Goal: Task Accomplishment & Management: Use online tool/utility

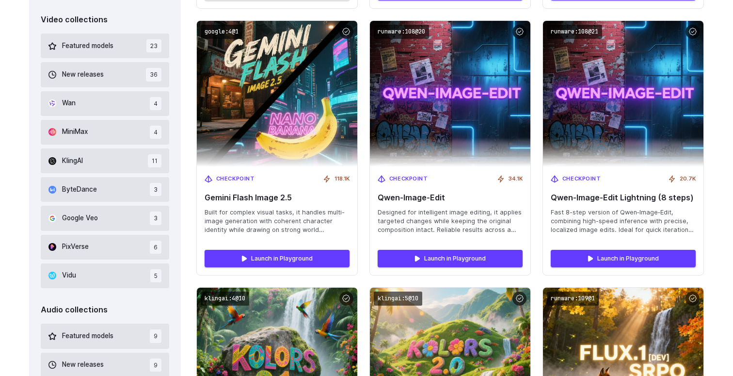
scroll to position [592, 0]
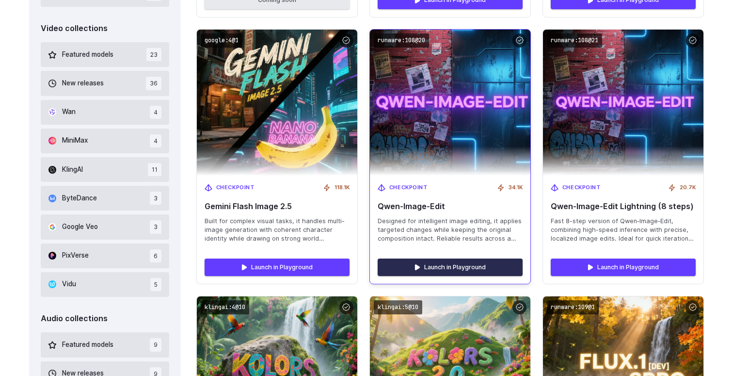
click at [462, 265] on link "Launch in Playground" at bounding box center [450, 266] width 145 height 17
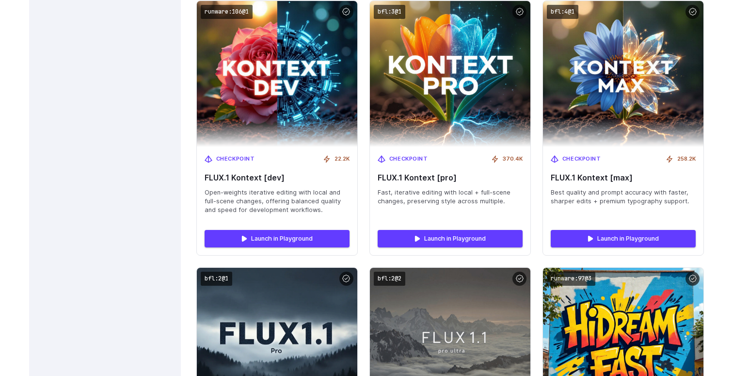
scroll to position [3125, 0]
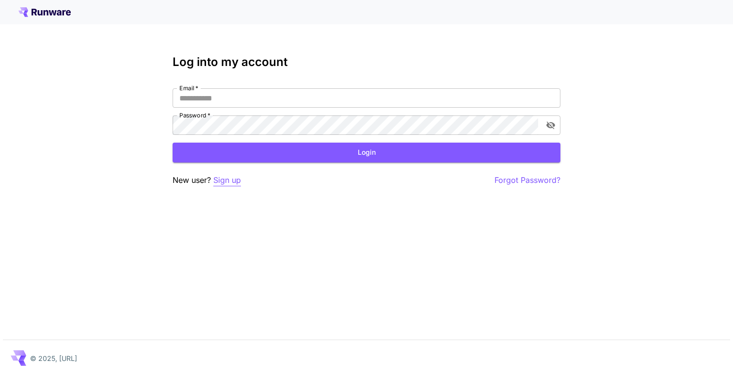
click at [226, 175] on p "Sign up" at bounding box center [227, 180] width 28 height 12
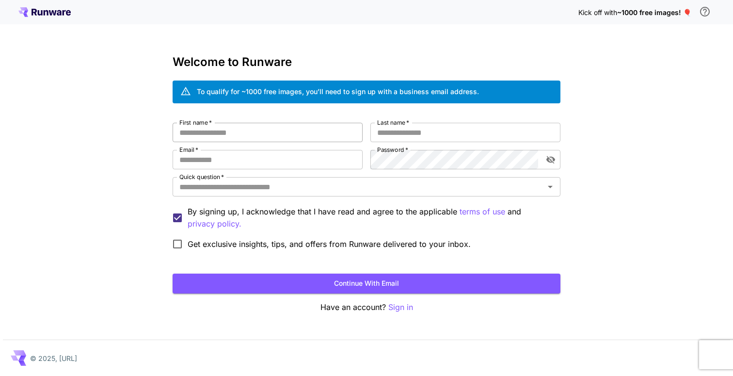
click at [233, 134] on input "First name   *" at bounding box center [268, 132] width 190 height 19
type input "*****"
click at [448, 127] on input "Last name   *" at bounding box center [465, 132] width 190 height 19
type input "******"
click at [275, 158] on input "Email   *" at bounding box center [268, 159] width 190 height 19
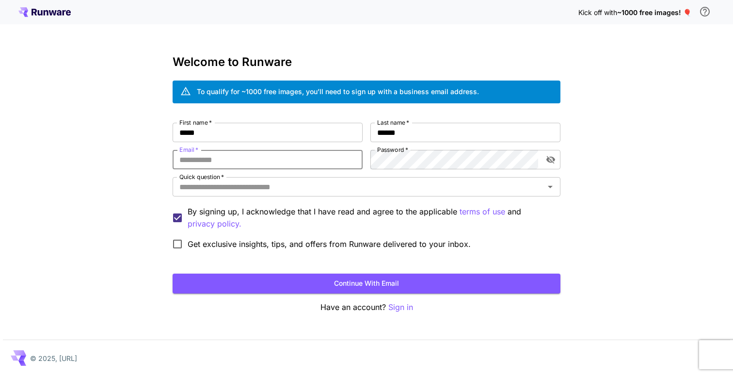
type input "**********"
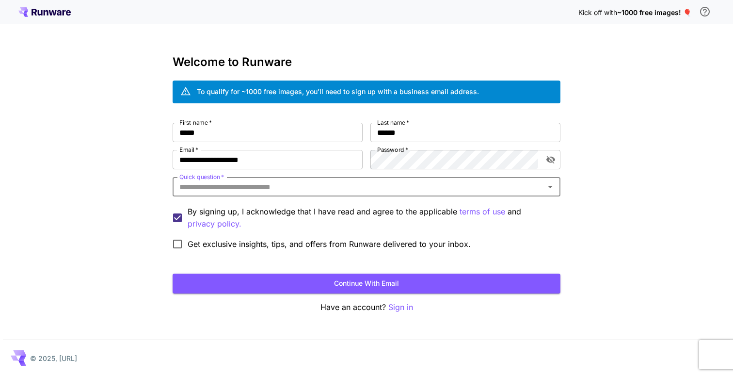
click at [274, 187] on input "Quick question   *" at bounding box center [358, 187] width 366 height 14
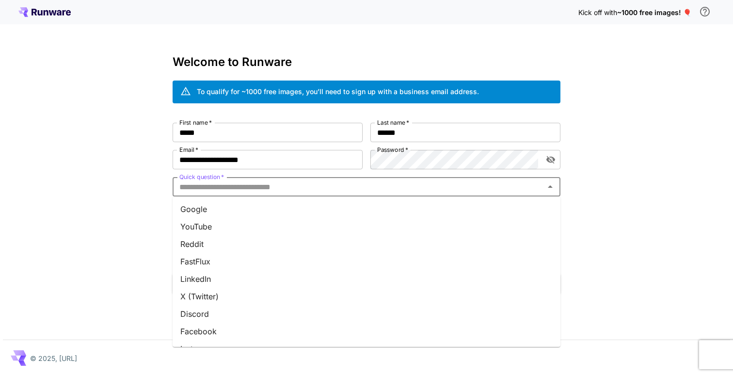
click at [246, 209] on li "Google" at bounding box center [367, 208] width 388 height 17
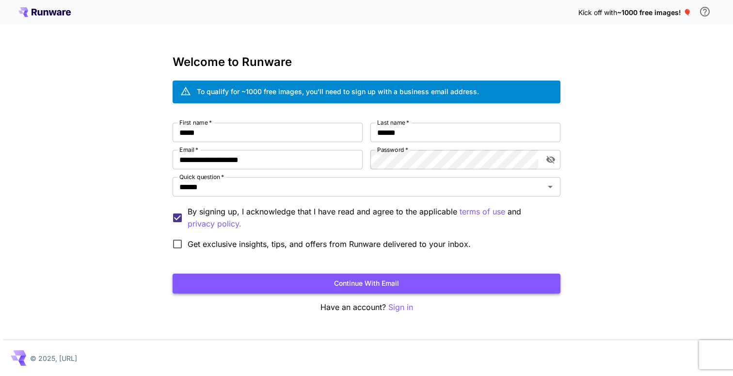
click at [281, 282] on button "Continue with email" at bounding box center [367, 283] width 388 height 20
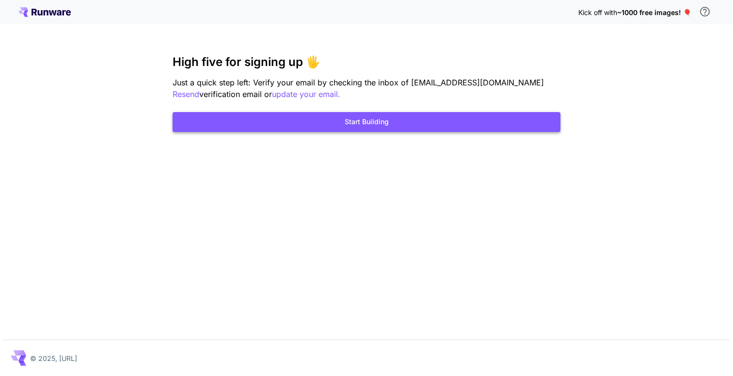
click at [374, 121] on button "Start Building" at bounding box center [367, 122] width 388 height 20
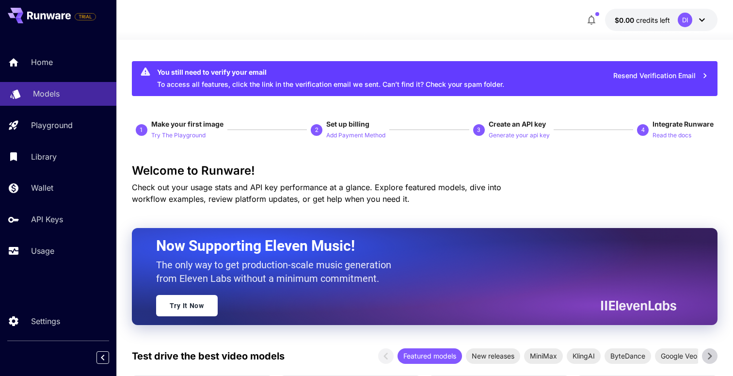
click at [24, 95] on link "Models" at bounding box center [58, 94] width 116 height 24
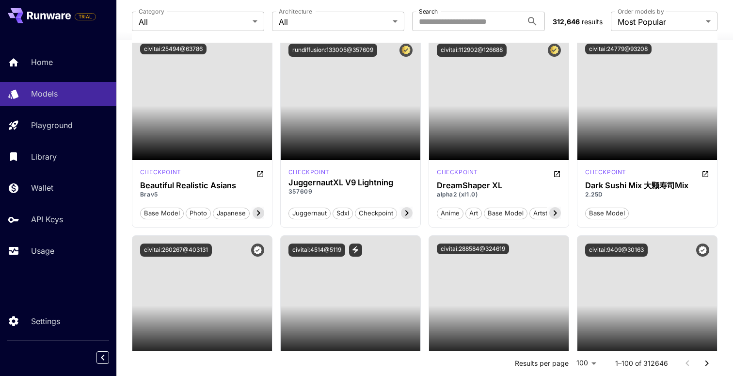
scroll to position [1483, 0]
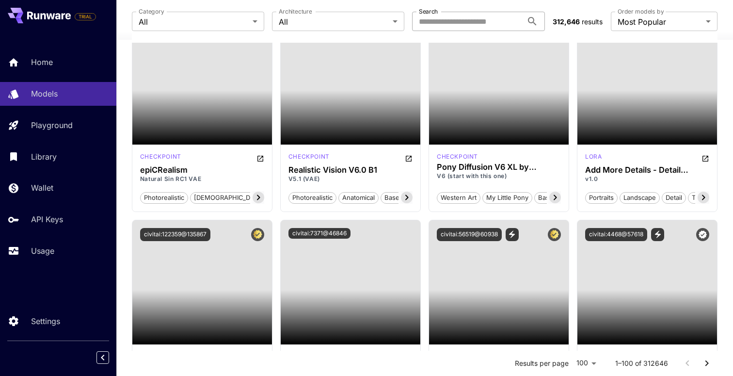
click at [480, 23] on input "Search" at bounding box center [467, 21] width 110 height 19
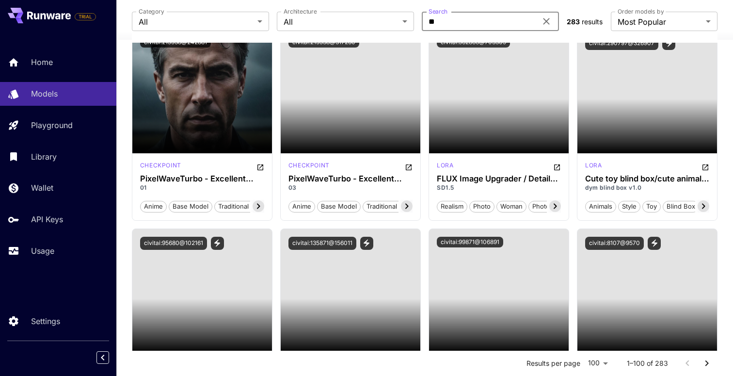
type input "*"
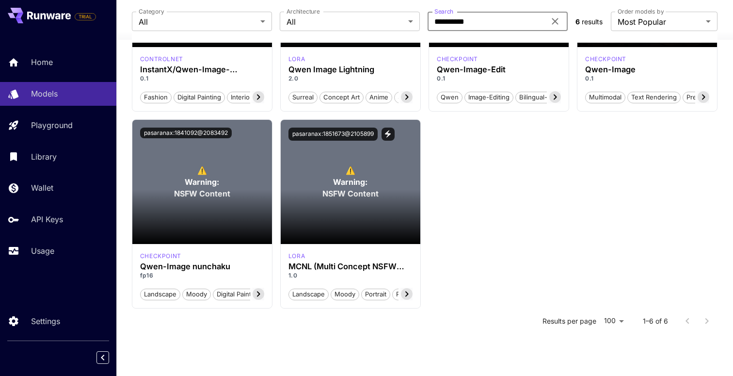
scroll to position [0, 0]
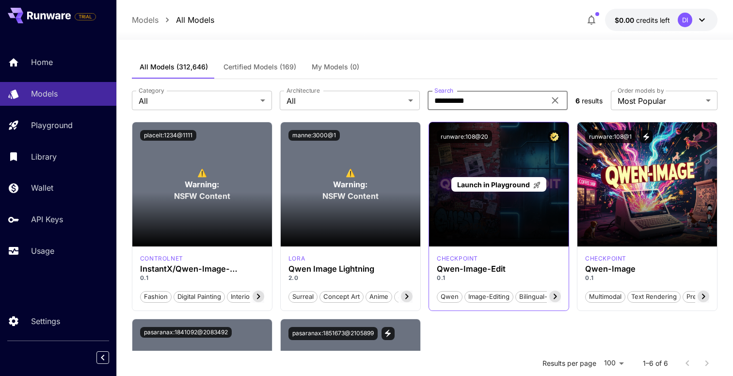
type input "**********"
click at [487, 184] on span "Launch in Playground" at bounding box center [493, 184] width 73 height 8
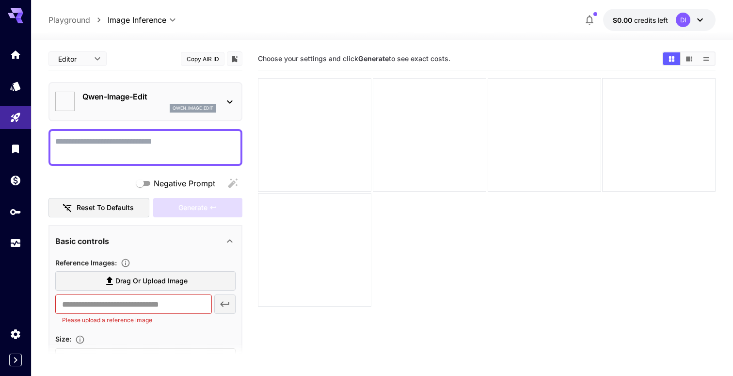
type input "*****"
click at [120, 281] on span "Drag or upload image" at bounding box center [151, 281] width 72 height 12
click at [0, 0] on input "Drag or upload image" at bounding box center [0, 0] width 0 height 0
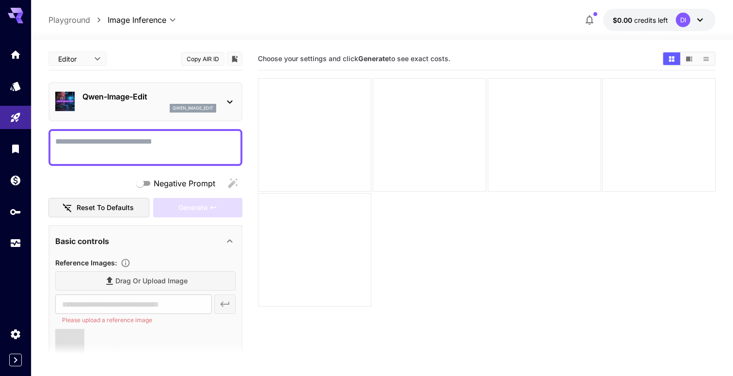
type input "**********"
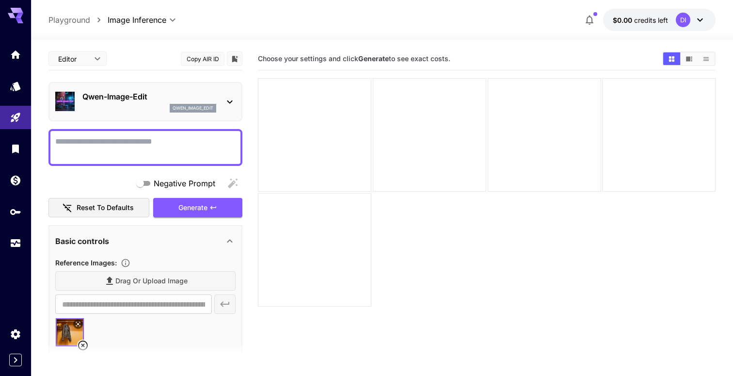
click at [128, 144] on textarea "Negative Prompt" at bounding box center [145, 147] width 180 height 23
paste textarea "**********"
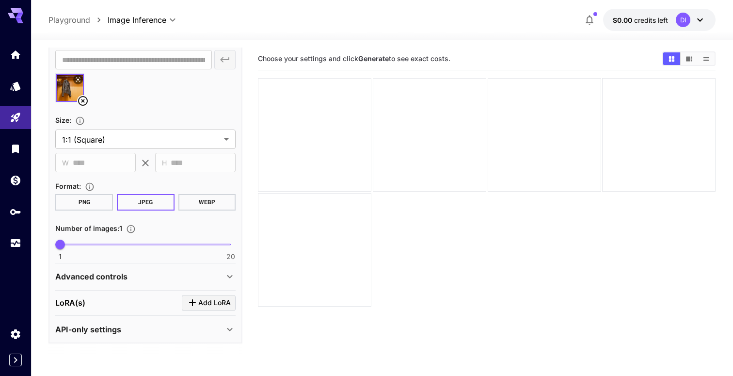
scroll to position [155, 0]
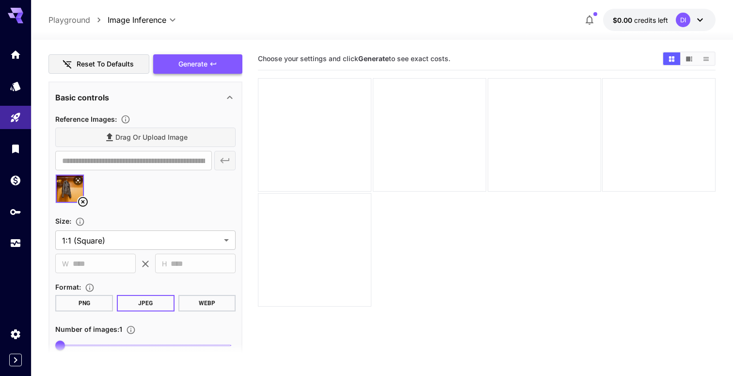
type textarea "**********"
click at [208, 63] on button "Generate" at bounding box center [197, 64] width 89 height 20
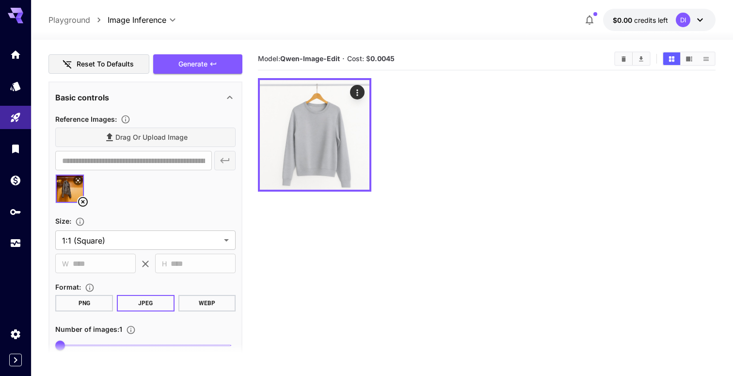
click at [360, 89] on icon "Actions" at bounding box center [357, 93] width 10 height 10
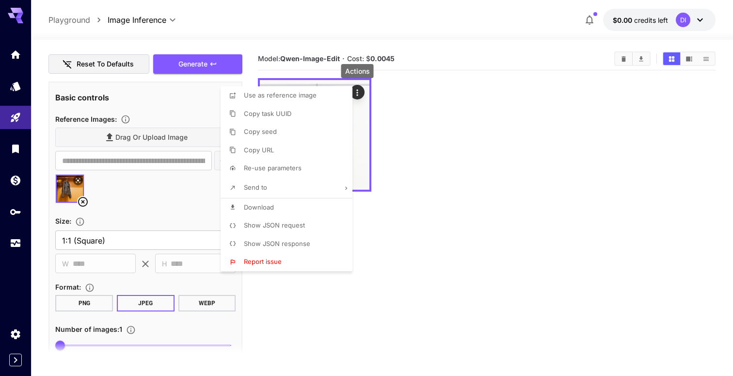
click at [360, 89] on div at bounding box center [366, 188] width 733 height 376
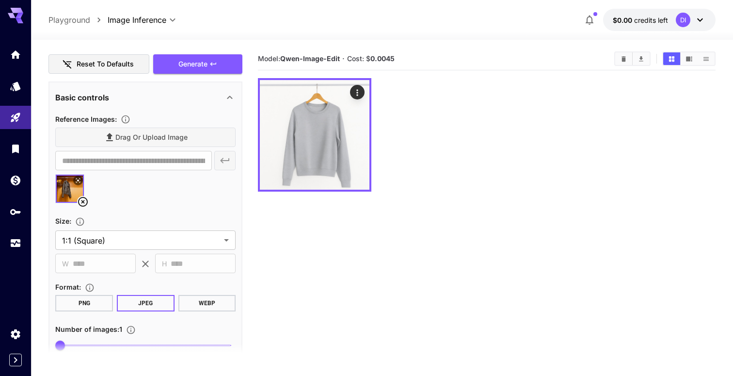
click at [82, 200] on icon at bounding box center [83, 202] width 10 height 10
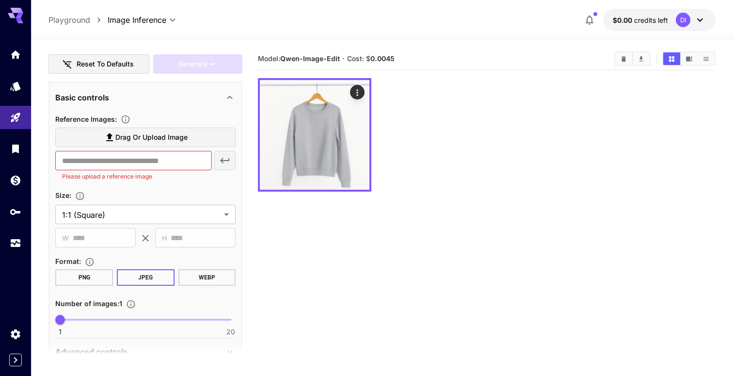
click at [174, 142] on span "Drag or upload image" at bounding box center [151, 137] width 72 height 12
click at [0, 0] on input "Drag or upload image" at bounding box center [0, 0] width 0 height 0
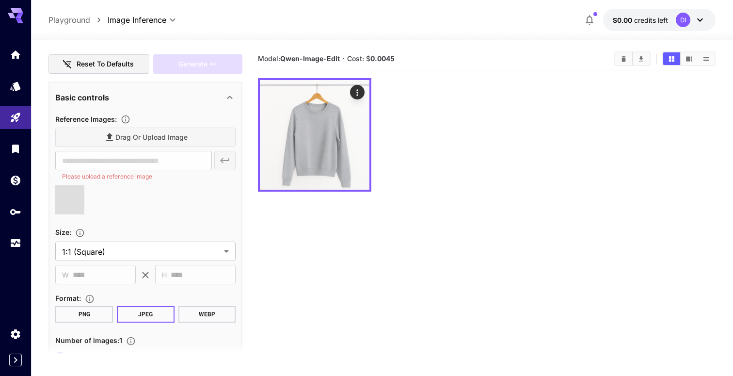
type input "**********"
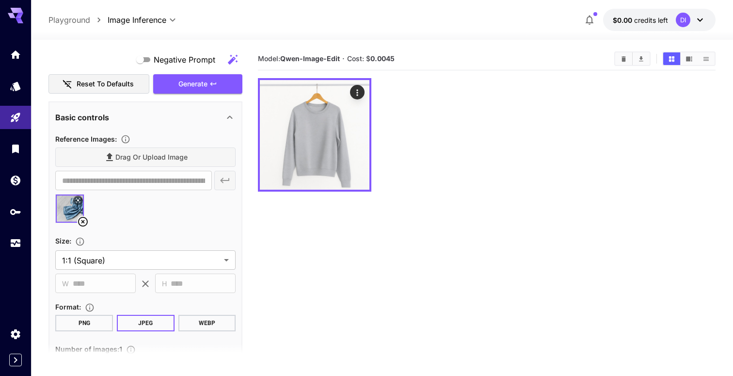
scroll to position [44, 0]
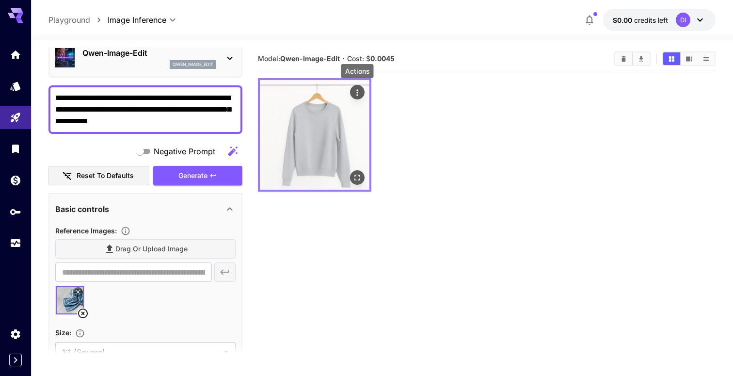
click at [356, 97] on icon "Actions" at bounding box center [357, 93] width 10 height 10
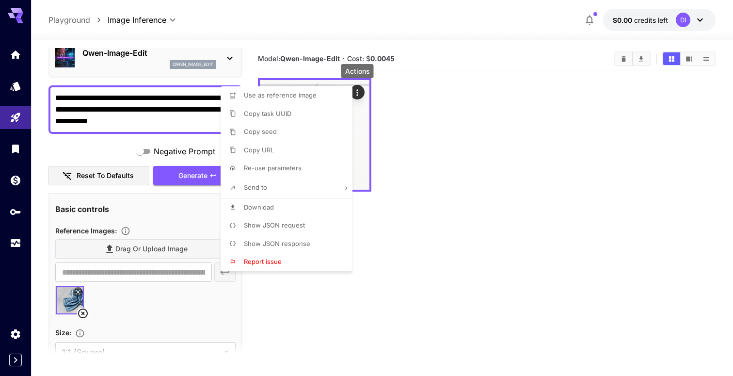
click at [426, 103] on div at bounding box center [366, 188] width 733 height 376
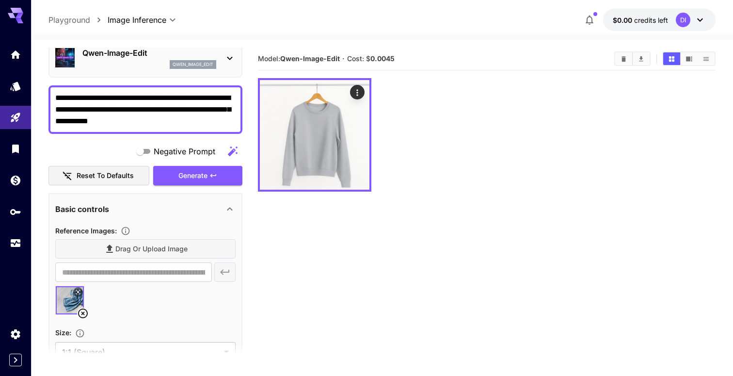
click at [75, 299] on img at bounding box center [70, 300] width 28 height 28
click at [80, 290] on icon at bounding box center [78, 292] width 4 height 4
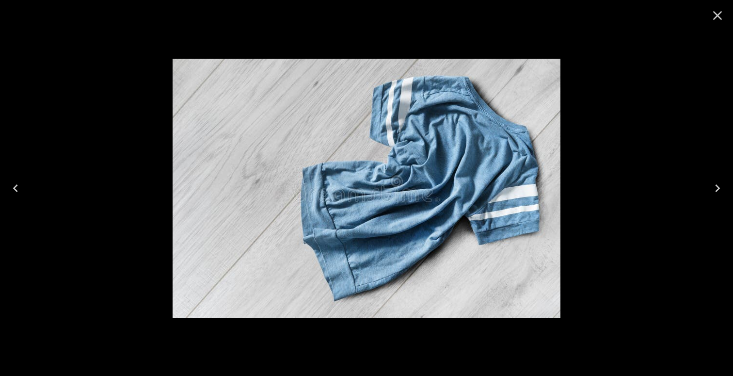
click at [720, 19] on icon "Close" at bounding box center [718, 16] width 16 height 16
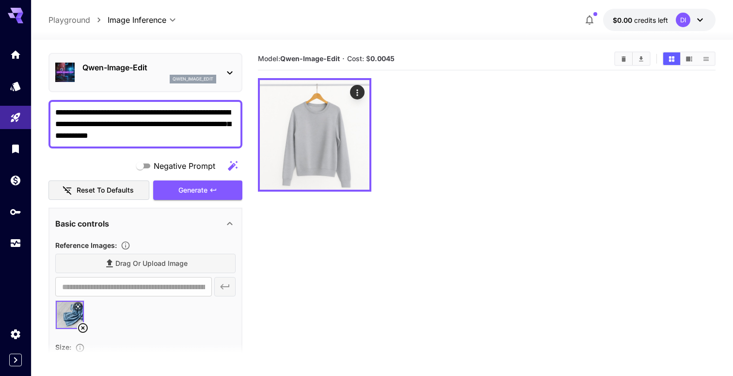
scroll to position [0, 0]
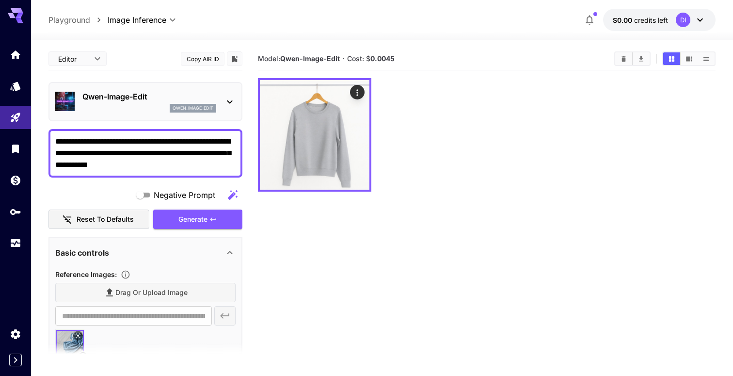
click at [172, 197] on span "Negative Prompt" at bounding box center [185, 195] width 62 height 12
click at [77, 63] on body "**********" at bounding box center [366, 226] width 733 height 452
click at [88, 59] on div at bounding box center [366, 188] width 733 height 376
click at [179, 223] on span "Generate" at bounding box center [192, 219] width 29 height 12
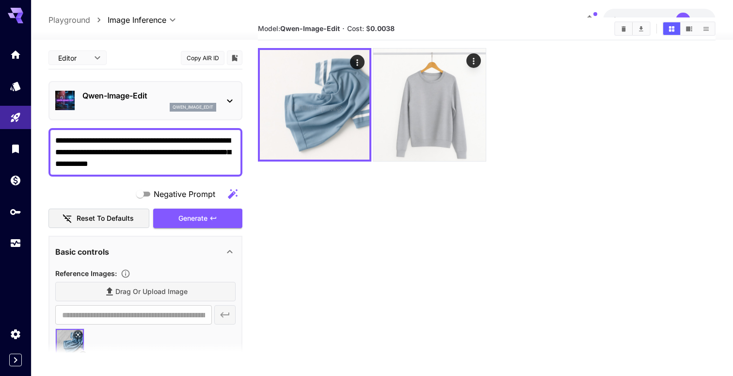
scroll to position [31, 0]
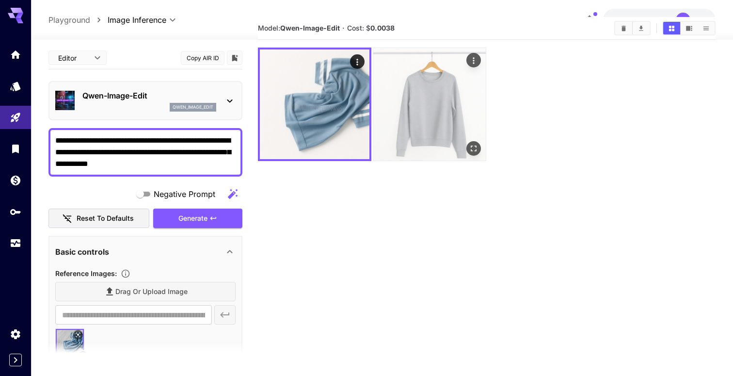
click at [414, 142] on img at bounding box center [429, 104] width 112 height 112
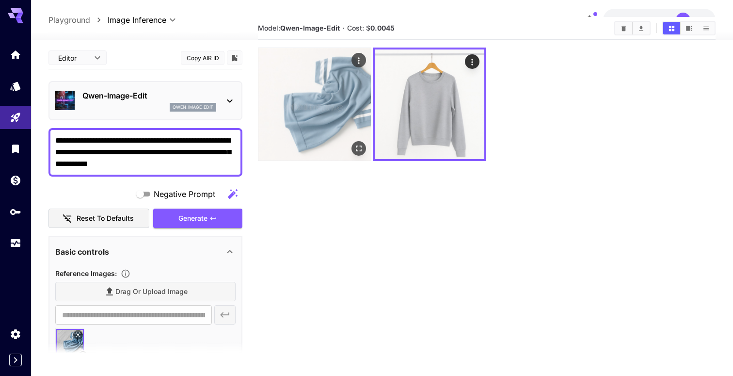
click at [326, 139] on img at bounding box center [314, 104] width 112 height 112
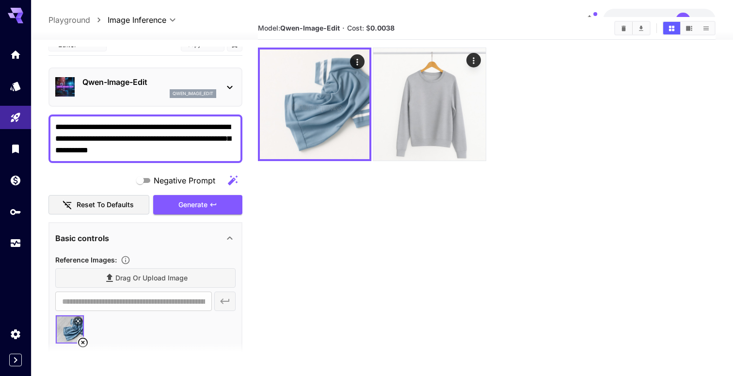
scroll to position [0, 0]
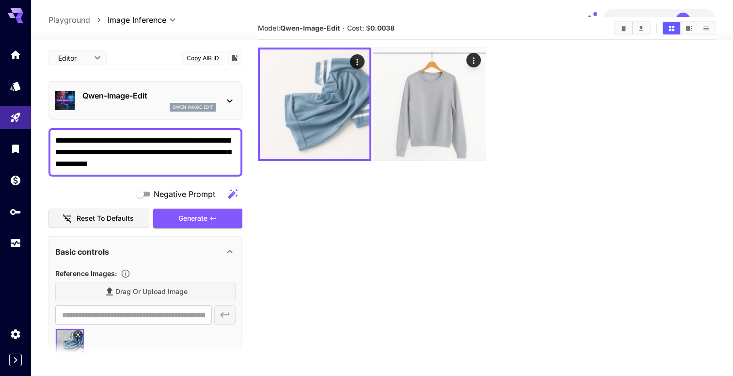
click at [167, 164] on textarea "**********" at bounding box center [145, 152] width 180 height 35
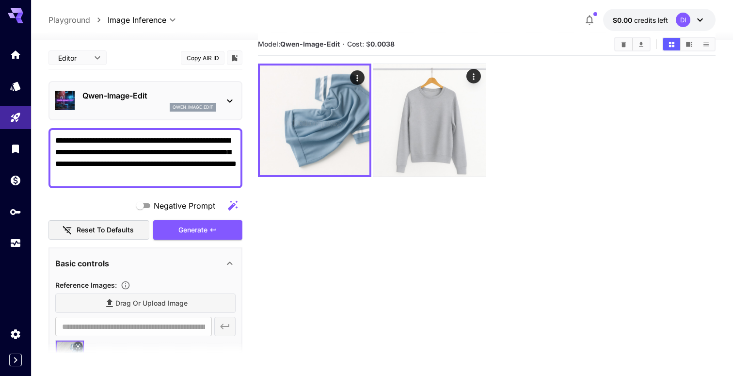
scroll to position [77, 0]
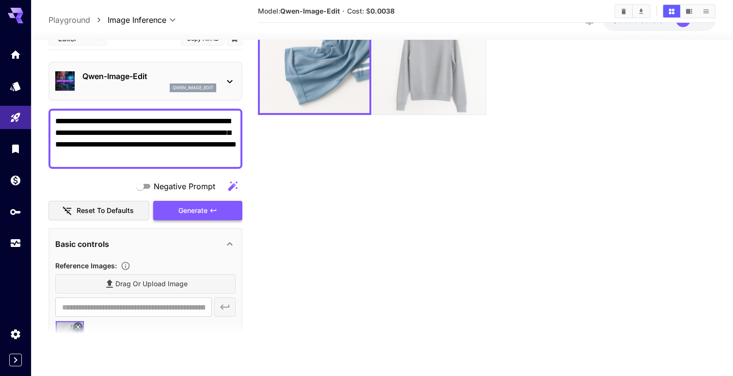
type textarea "**********"
click at [191, 212] on span "Generate" at bounding box center [192, 211] width 29 height 12
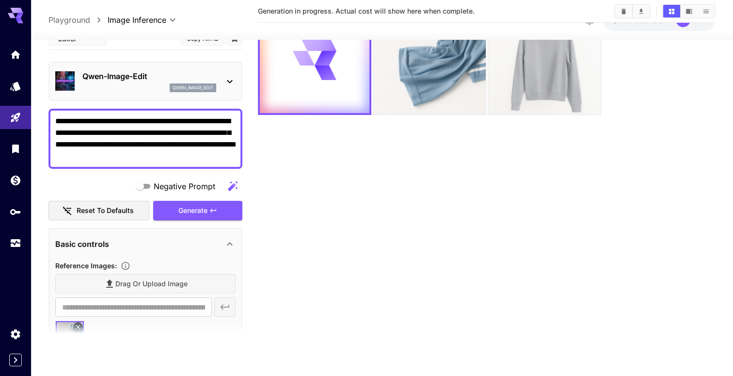
scroll to position [0, 0]
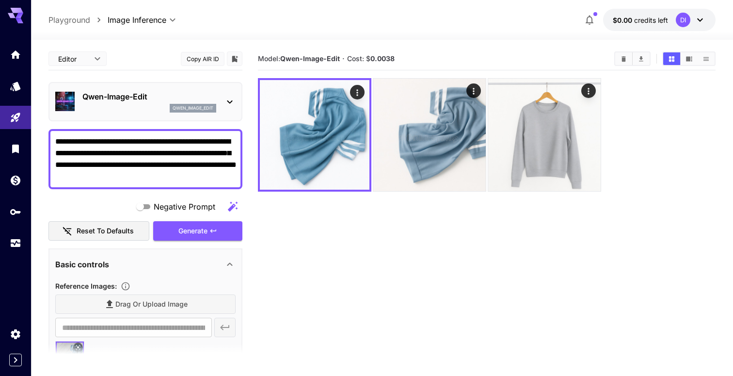
click at [713, 57] on button "Show media in list view" at bounding box center [705, 58] width 17 height 13
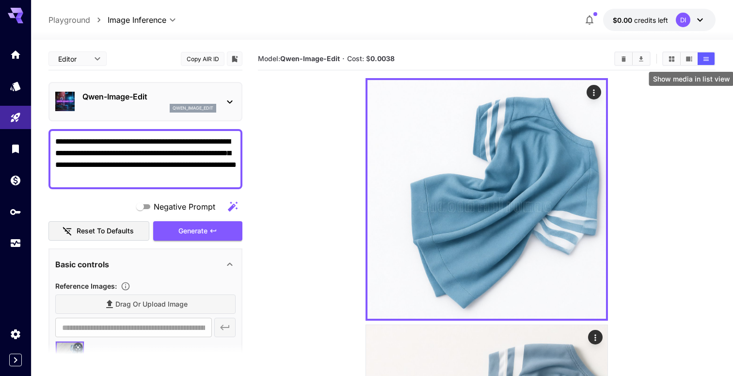
click at [712, 57] on button "Show media in list view" at bounding box center [705, 58] width 17 height 13
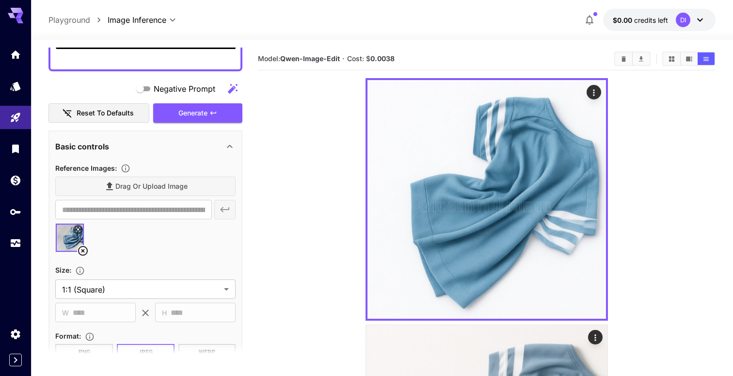
click at [83, 252] on icon at bounding box center [83, 251] width 10 height 10
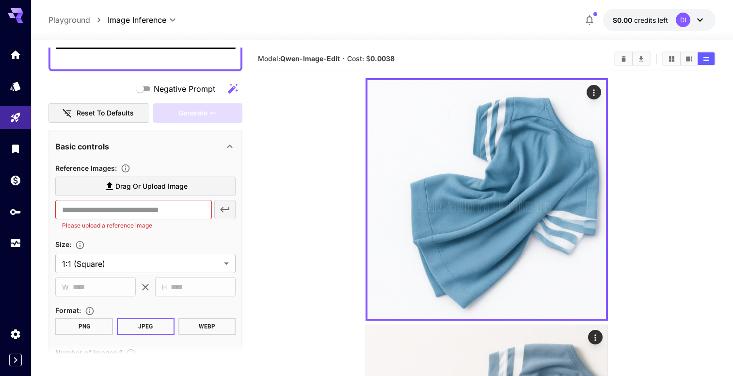
click at [158, 189] on span "Drag or upload image" at bounding box center [151, 186] width 72 height 12
click at [0, 0] on input "Drag or upload image" at bounding box center [0, 0] width 0 height 0
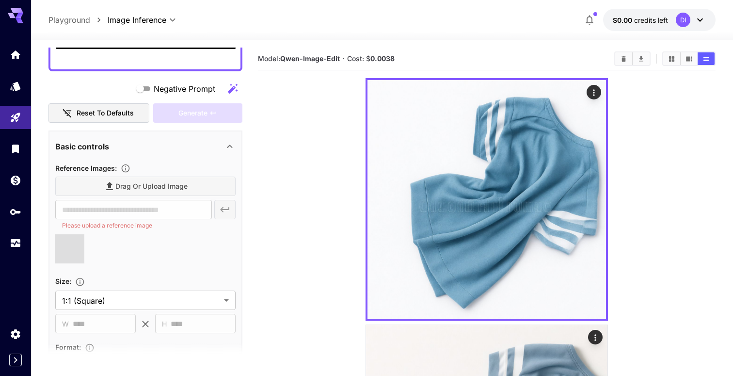
type input "**********"
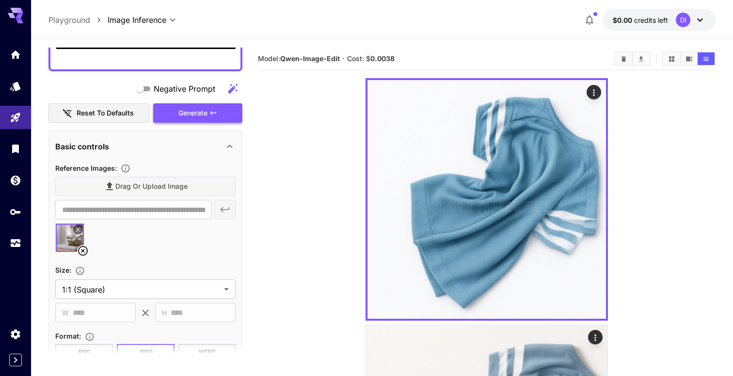
click at [208, 114] on button "Generate" at bounding box center [197, 113] width 89 height 20
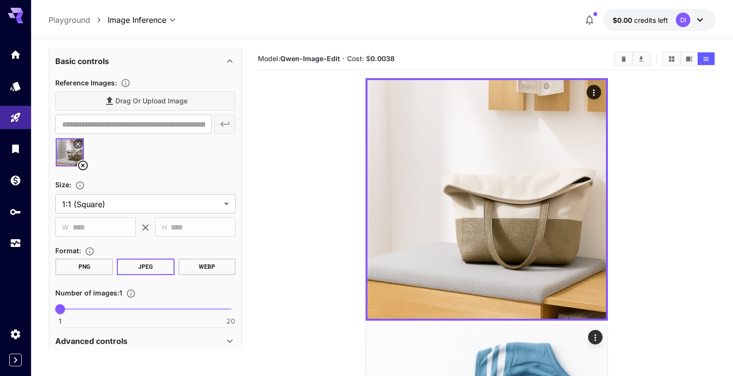
scroll to position [209, 0]
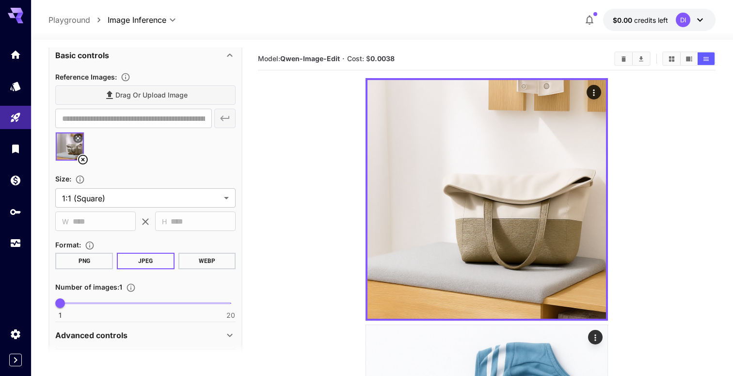
click at [65, 149] on img at bounding box center [70, 146] width 28 height 28
click at [68, 153] on img at bounding box center [70, 146] width 28 height 28
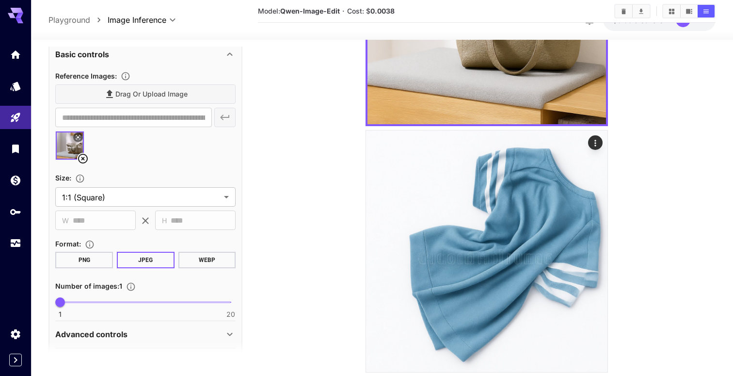
scroll to position [0, 0]
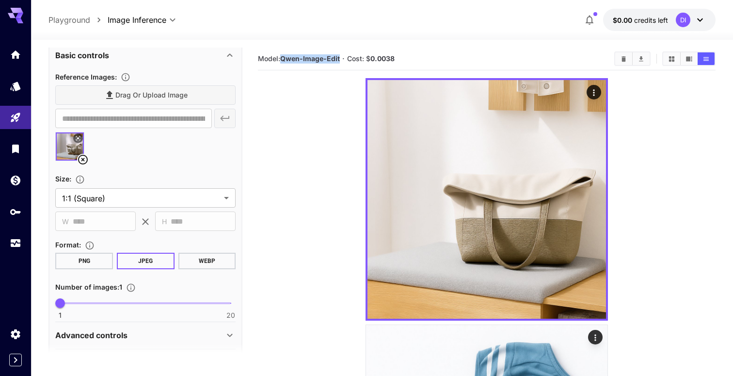
drag, startPoint x: 341, startPoint y: 59, endPoint x: 283, endPoint y: 59, distance: 57.7
click at [283, 59] on section "Model: Qwen-Image-Edit · Cost: $ 0.0038" at bounding box center [432, 59] width 348 height 12
copy b "Qwen-Image-Edit"
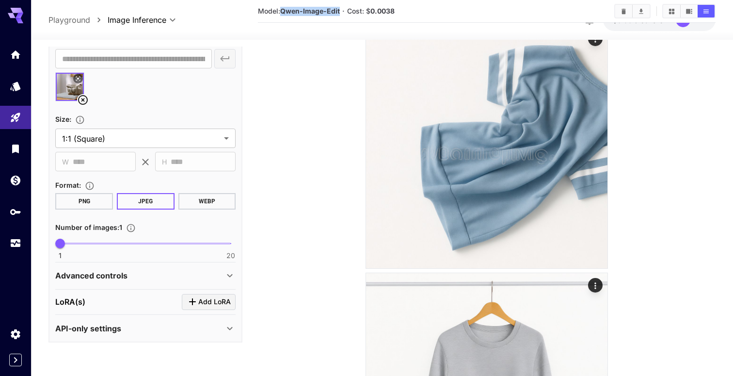
scroll to position [554, 0]
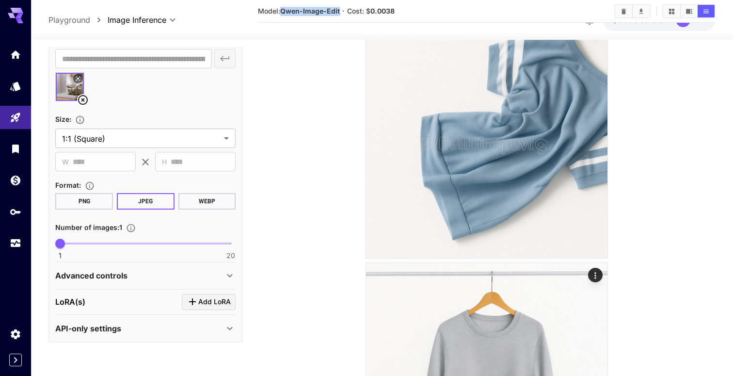
click at [173, 329] on div "API-only settings" at bounding box center [139, 328] width 169 height 12
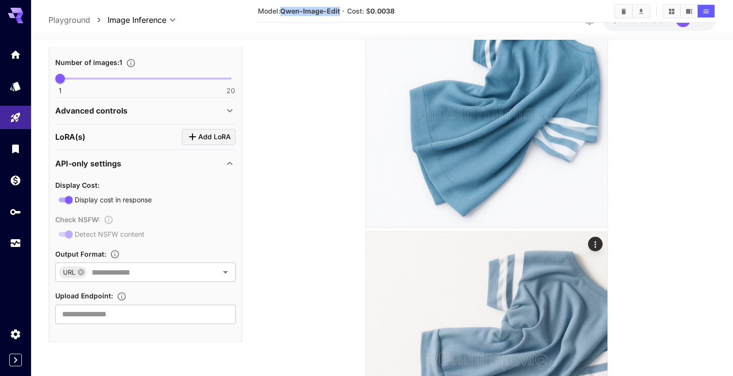
scroll to position [0, 0]
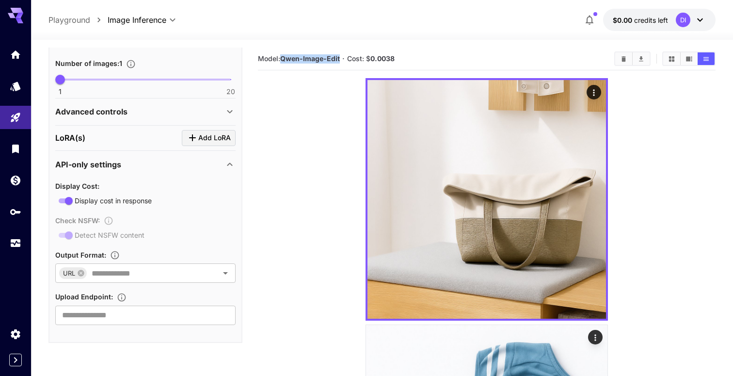
click at [17, 10] on icon at bounding box center [16, 13] width 16 height 10
click at [18, 211] on icon "API Keys" at bounding box center [16, 209] width 11 height 6
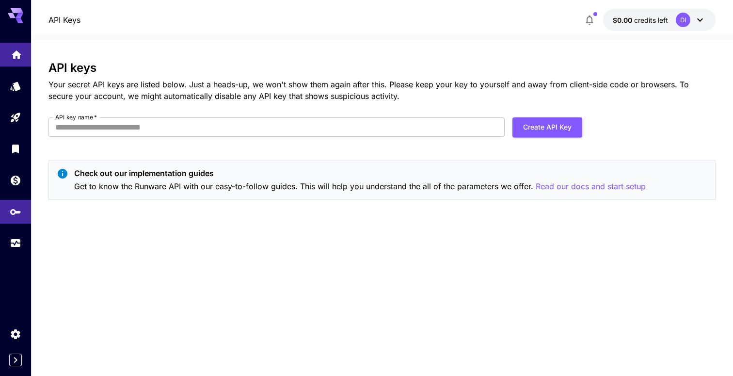
click at [17, 63] on link at bounding box center [15, 55] width 31 height 24
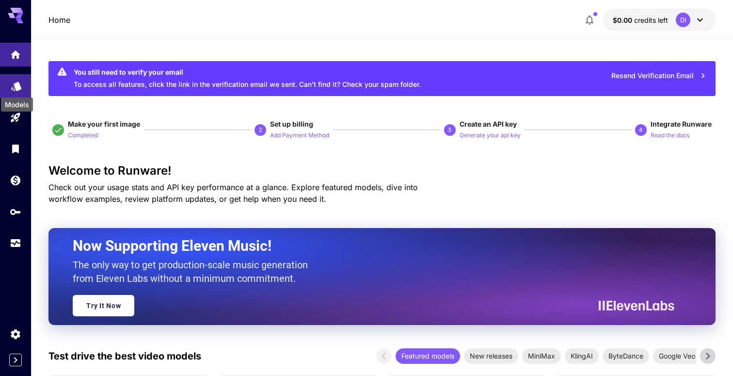
click at [21, 87] on icon "Models" at bounding box center [17, 83] width 12 height 12
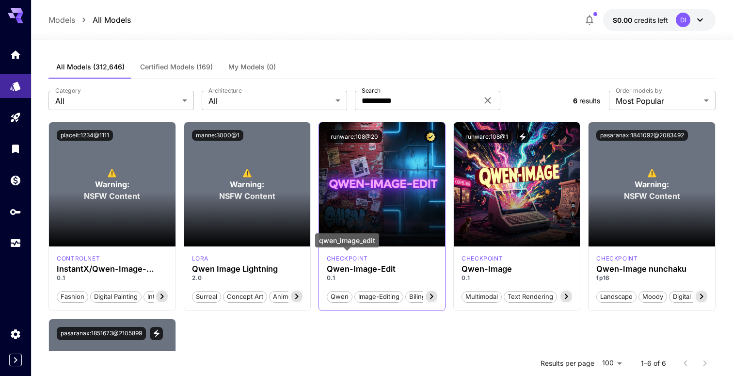
click at [344, 260] on p "checkpoint" at bounding box center [347, 258] width 41 height 9
click at [331, 276] on p "0.1" at bounding box center [382, 277] width 111 height 9
click at [357, 139] on button "runware:108@20" at bounding box center [354, 136] width 55 height 13
click at [395, 140] on div "runware:108@20" at bounding box center [382, 136] width 111 height 13
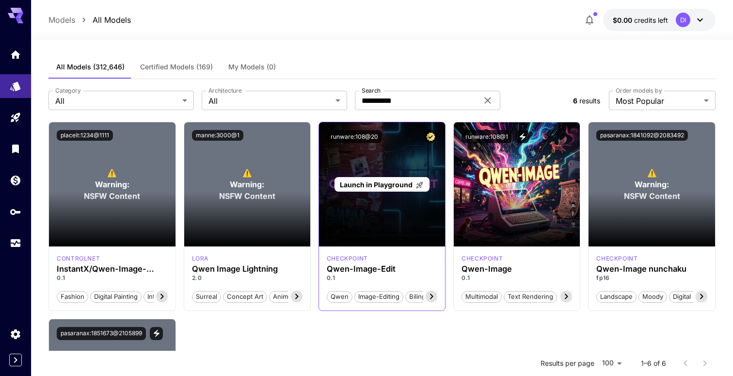
click at [364, 219] on div "Launch in Playground" at bounding box center [382, 184] width 126 height 124
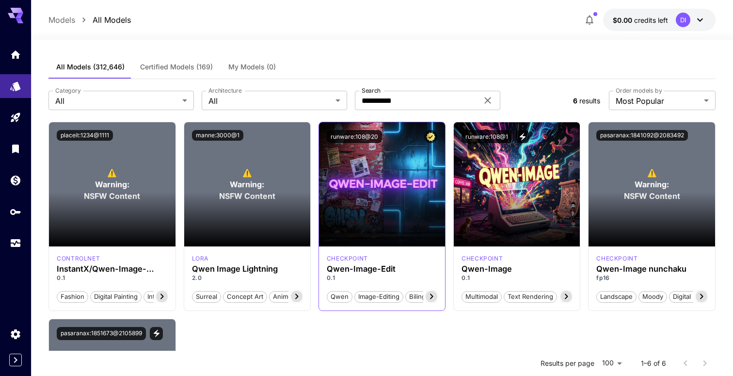
click at [430, 291] on icon at bounding box center [432, 296] width 12 height 12
click at [430, 292] on span "semantic-edits" at bounding box center [410, 297] width 51 height 10
click at [664, 17] on span "credits left" at bounding box center [651, 20] width 34 height 8
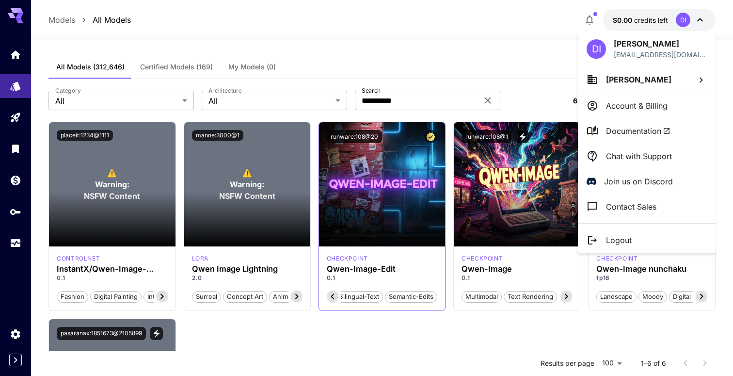
click at [627, 138] on li "Documentation" at bounding box center [647, 130] width 138 height 25
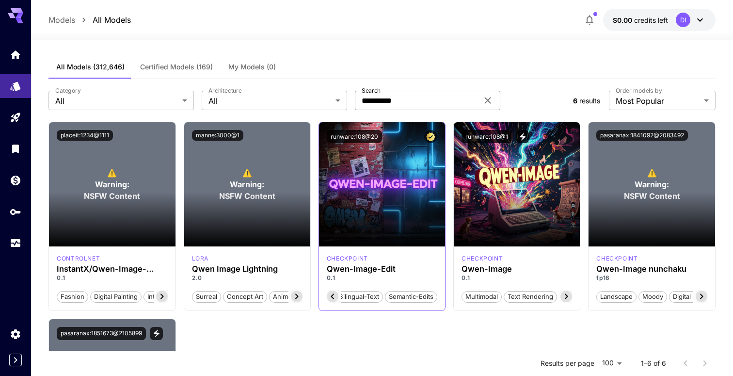
click at [488, 97] on icon at bounding box center [488, 101] width 12 height 12
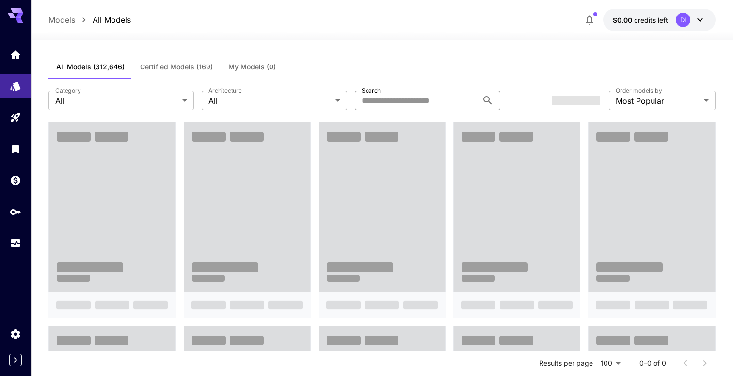
click at [181, 68] on span "Certified Models (169)" at bounding box center [176, 67] width 73 height 9
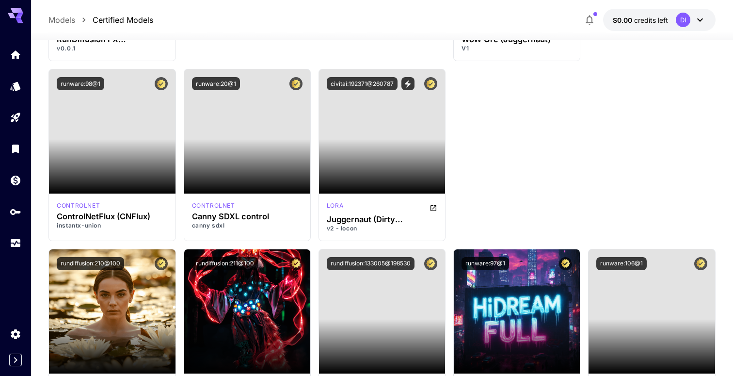
scroll to position [4408, 0]
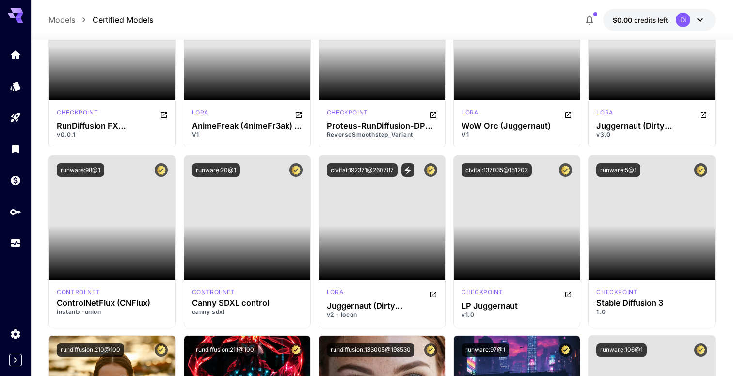
click at [698, 15] on icon at bounding box center [700, 20] width 12 height 12
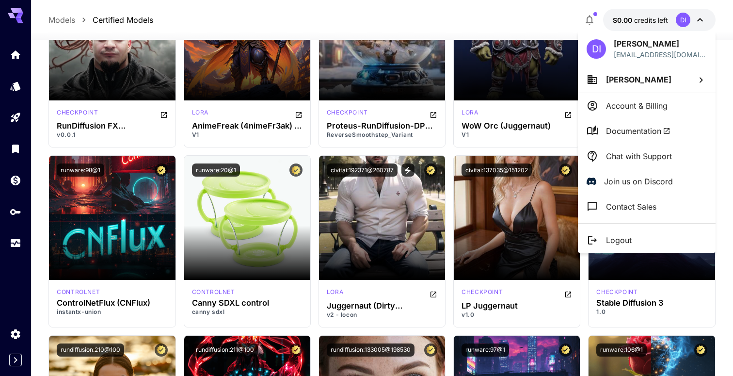
click at [701, 21] on div at bounding box center [366, 188] width 733 height 376
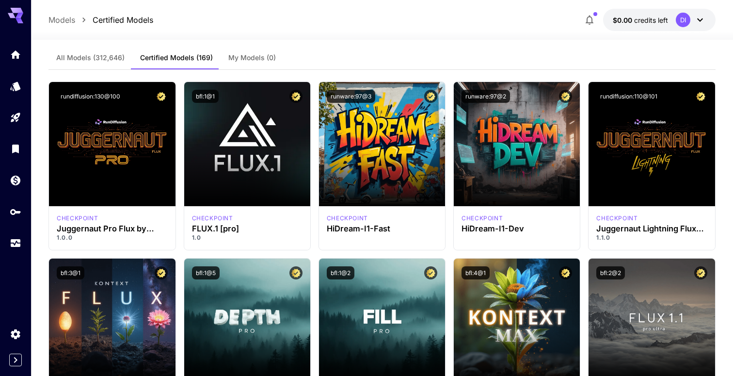
scroll to position [0, 0]
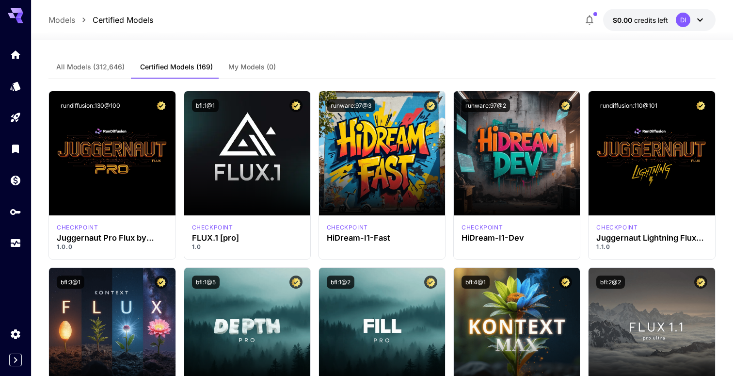
click at [109, 69] on span "All Models (312,646)" at bounding box center [90, 67] width 68 height 9
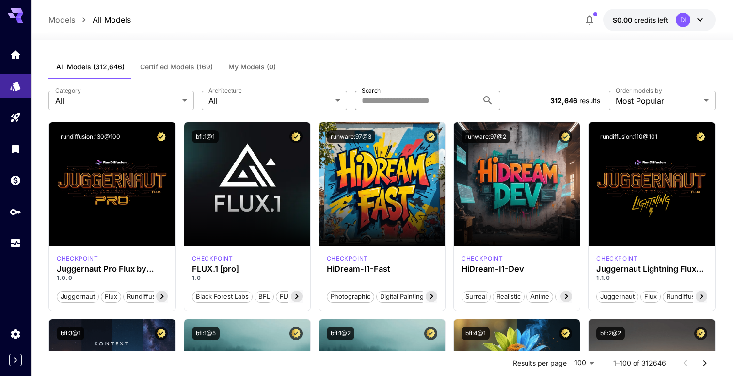
click at [400, 104] on input "Search" at bounding box center [416, 100] width 123 height 19
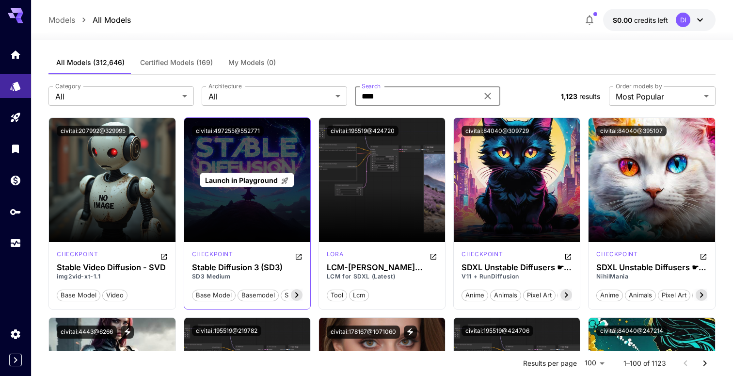
scroll to position [3, 0]
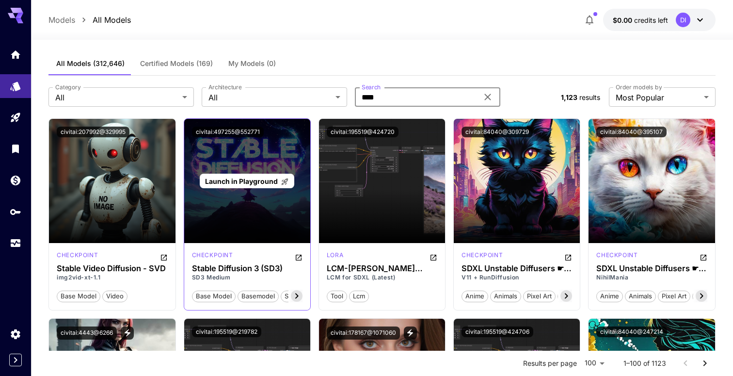
type input "****"
click at [250, 181] on span "Launch in Playground" at bounding box center [241, 181] width 73 height 8
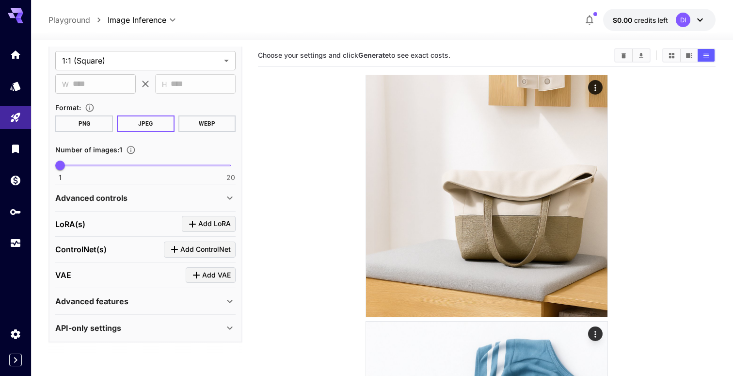
scroll to position [78, 0]
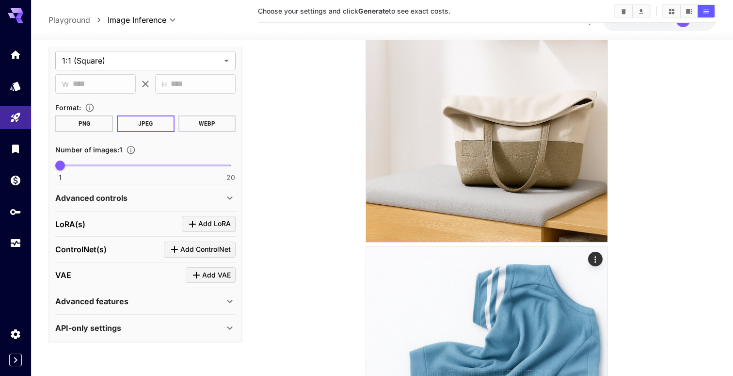
click at [113, 332] on p "API-only settings" at bounding box center [88, 328] width 66 height 12
click at [105, 297] on p "Advanced features" at bounding box center [91, 301] width 73 height 12
click at [100, 275] on div "VAE Add VAE" at bounding box center [145, 275] width 180 height 16
click at [142, 202] on div "Advanced controls" at bounding box center [139, 198] width 169 height 12
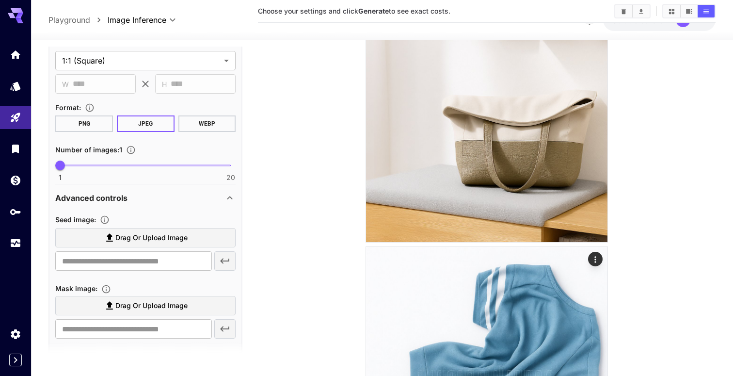
scroll to position [290, 0]
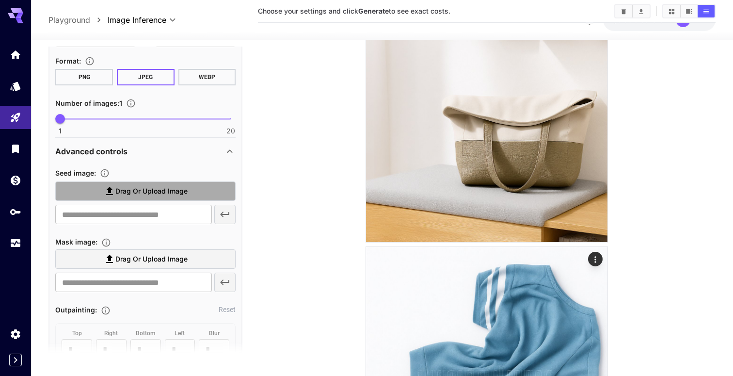
click at [115, 190] on span "Drag or upload image" at bounding box center [151, 191] width 72 height 12
click at [0, 0] on input "Drag or upload image" at bounding box center [0, 0] width 0 height 0
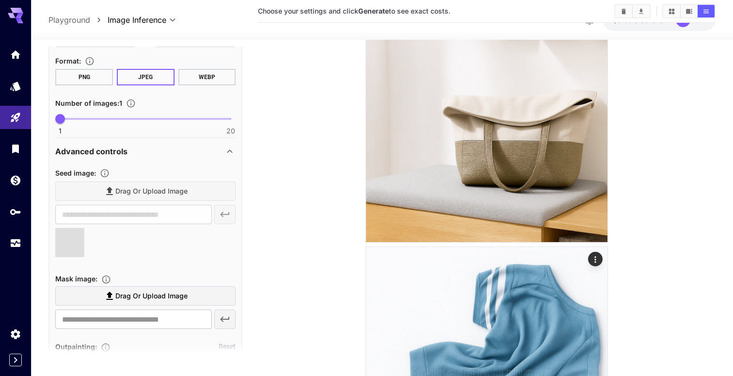
type input "**********"
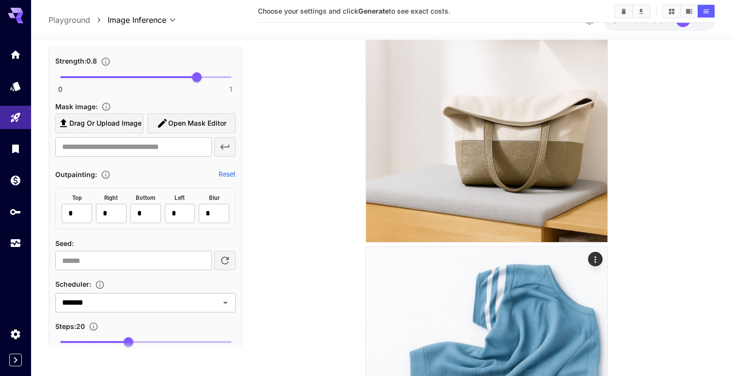
scroll to position [522, 0]
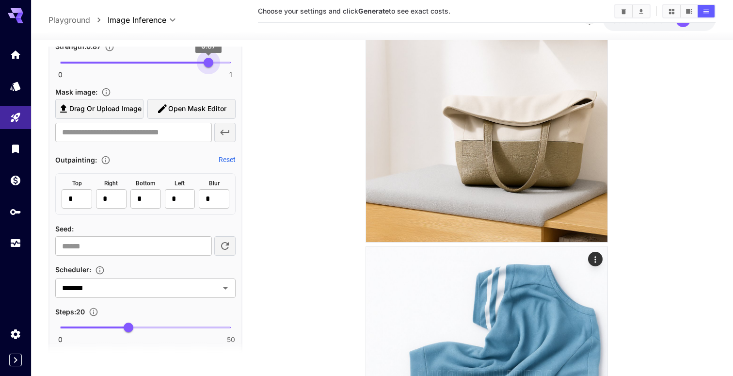
type input "***"
drag, startPoint x: 199, startPoint y: 60, endPoint x: 214, endPoint y: 63, distance: 15.8
click at [214, 63] on span "0.9" at bounding box center [214, 63] width 10 height 10
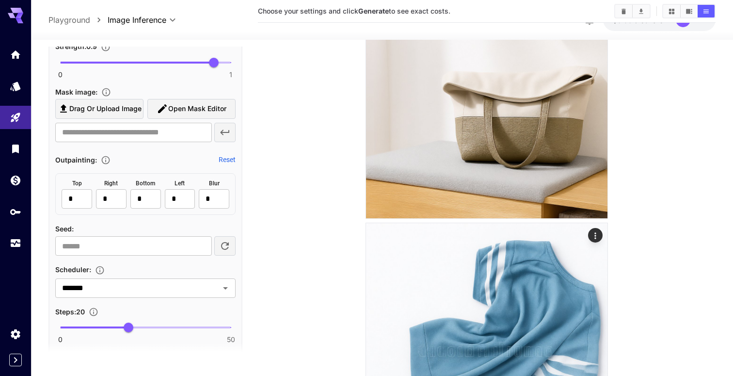
scroll to position [535, 0]
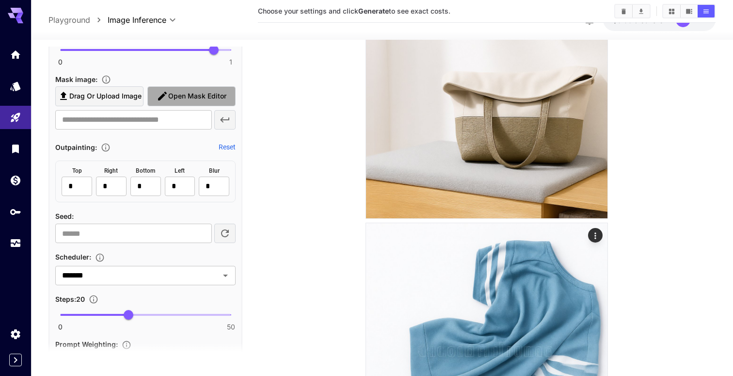
click at [187, 97] on span "Open Mask Editor" at bounding box center [197, 96] width 58 height 12
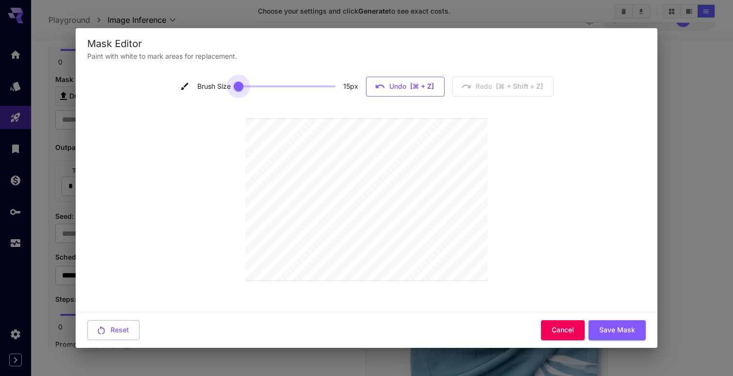
type input "**"
drag, startPoint x: 237, startPoint y: 85, endPoint x: 450, endPoint y: 84, distance: 212.3
click at [450, 84] on div "Brush Size 50 px Undo [⌘ + Z] Redo [⌘ + shift + Z]" at bounding box center [366, 87] width 375 height 20
click at [624, 323] on button "Save Mask" at bounding box center [616, 330] width 57 height 20
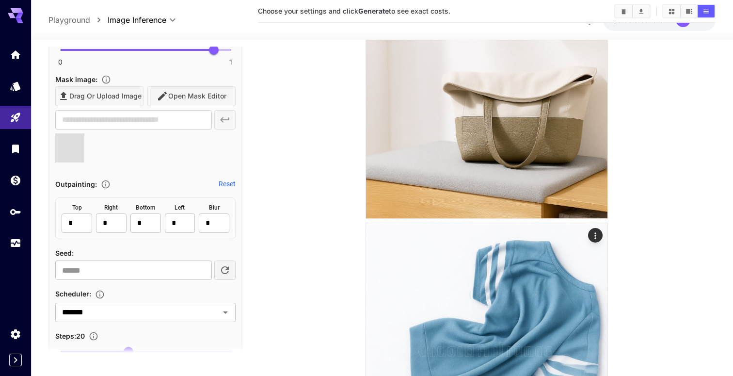
type input "**********"
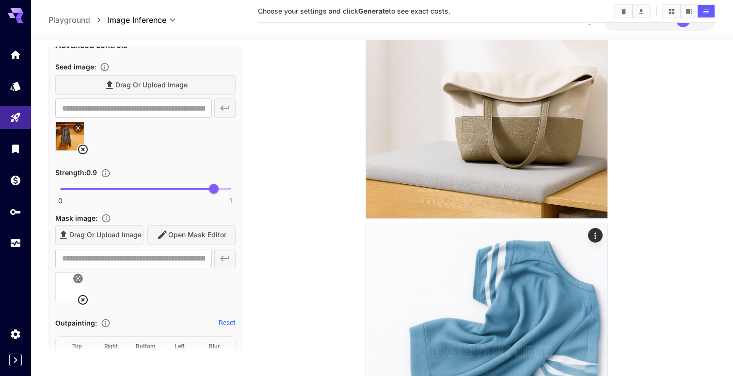
scroll to position [0, 0]
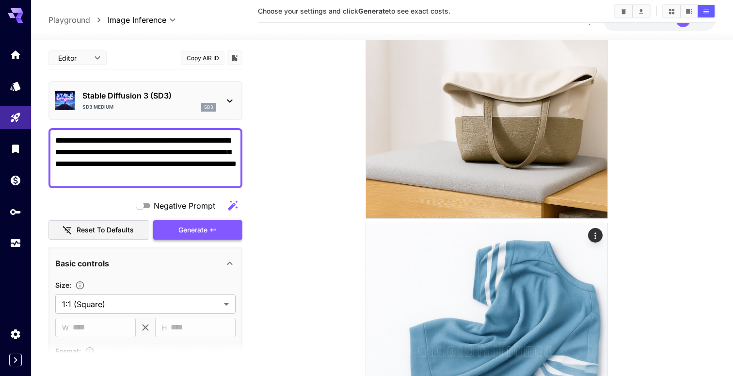
click at [195, 229] on span "Generate" at bounding box center [192, 230] width 29 height 12
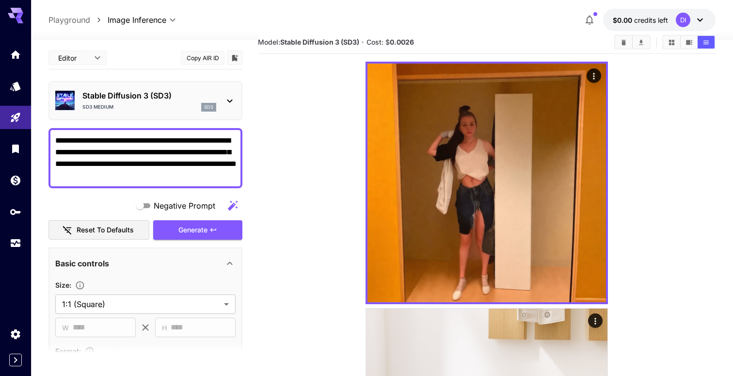
scroll to position [17, 0]
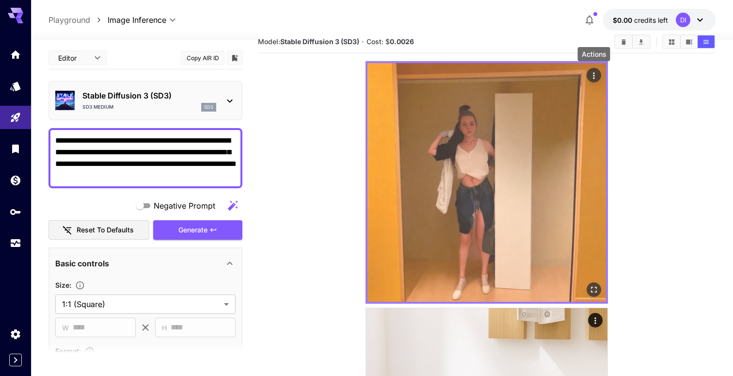
click at [598, 77] on icon "Actions" at bounding box center [594, 76] width 10 height 10
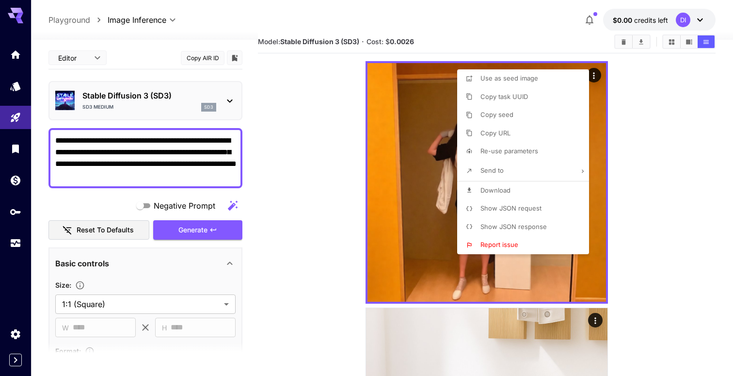
click at [344, 133] on div at bounding box center [366, 188] width 733 height 376
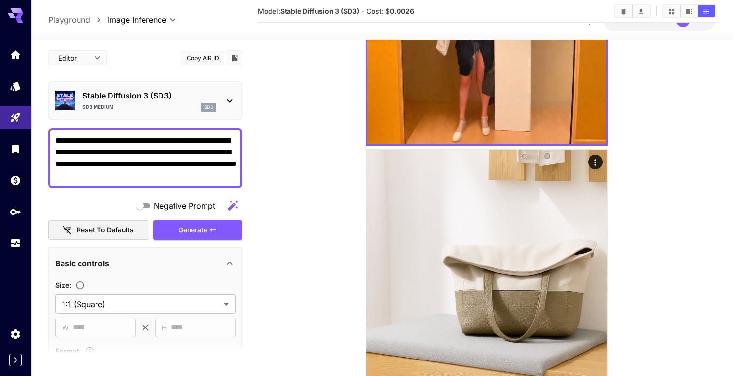
scroll to position [180, 0]
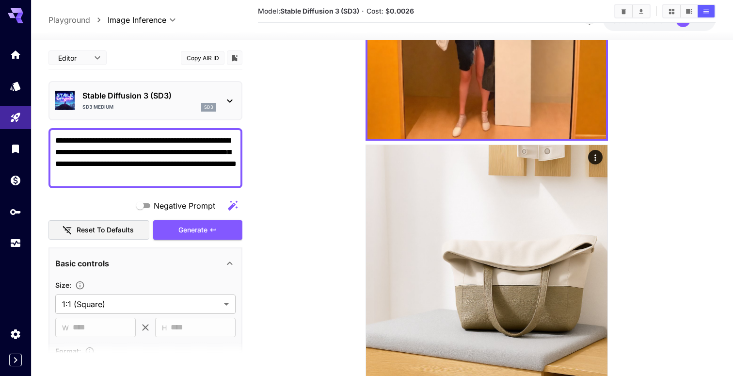
click at [205, 107] on p "sd3" at bounding box center [208, 107] width 9 height 7
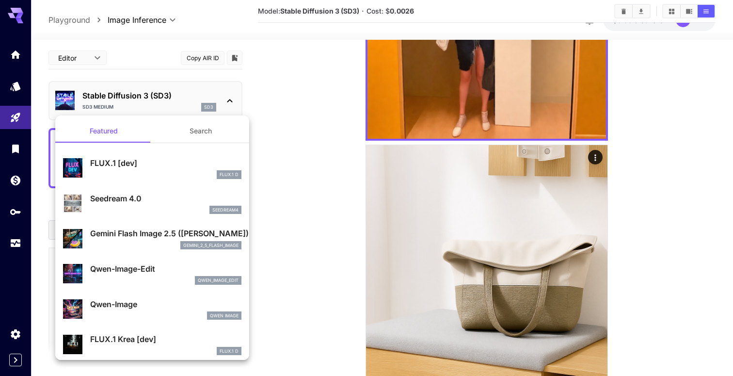
click at [177, 133] on button "Search" at bounding box center [200, 130] width 97 height 23
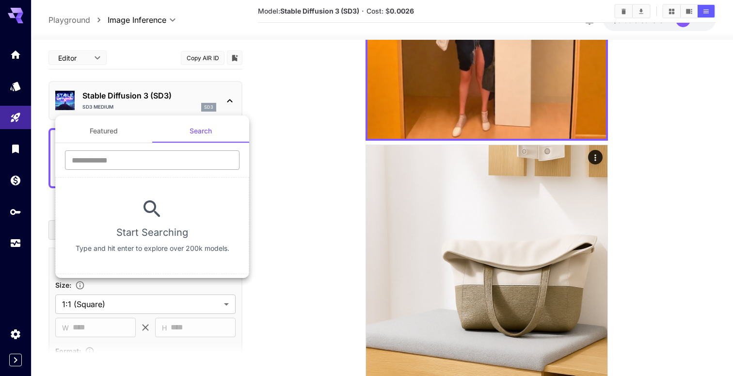
click at [109, 162] on input "text" at bounding box center [152, 159] width 174 height 19
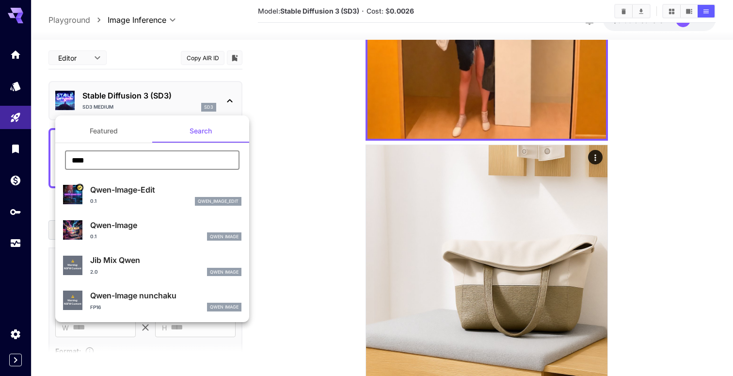
type input "****"
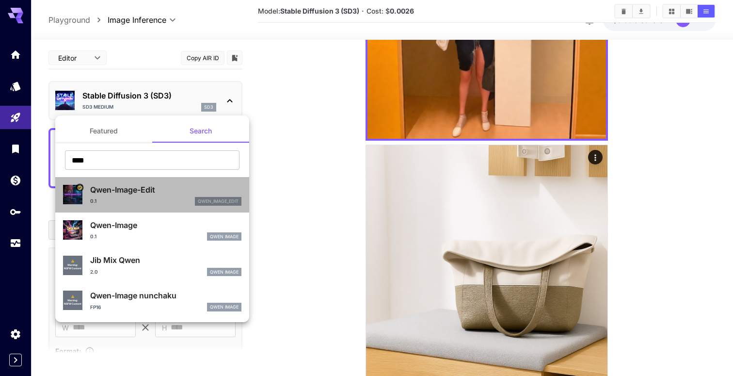
click at [155, 197] on div "0.1 qwen_image_edit" at bounding box center [165, 201] width 151 height 9
type input "*"
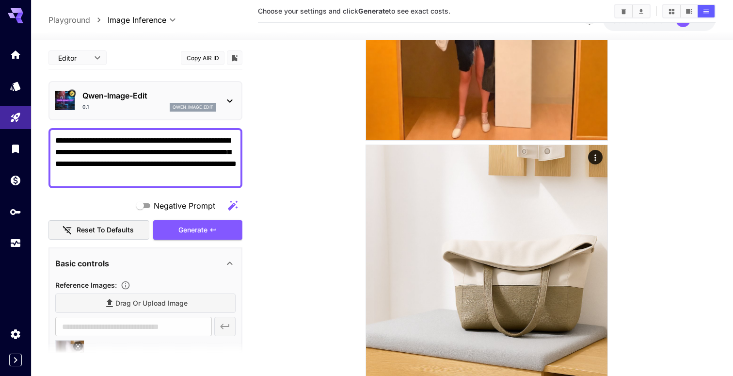
click at [203, 99] on p "Qwen-Image-Edit" at bounding box center [149, 96] width 134 height 12
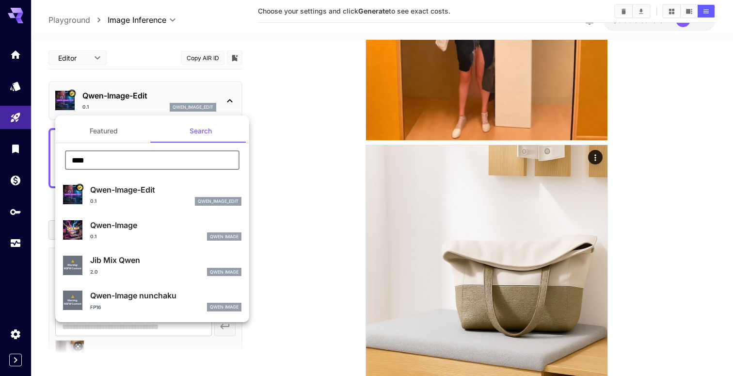
drag, startPoint x: 131, startPoint y: 157, endPoint x: 64, endPoint y: 155, distance: 66.9
click at [64, 155] on div "**** ​" at bounding box center [152, 163] width 194 height 27
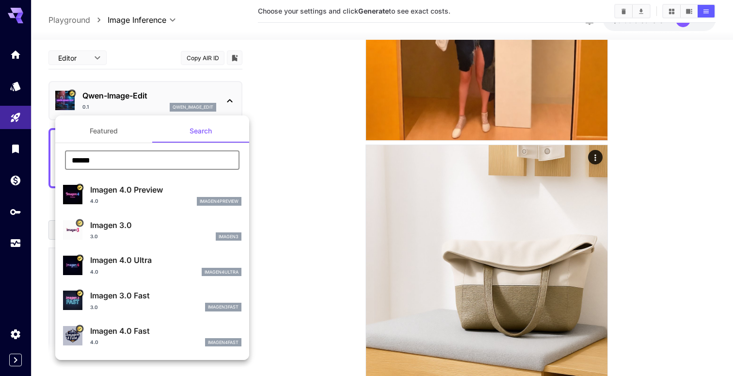
type input "******"
click at [132, 203] on div "4.0 imagen4preview" at bounding box center [165, 201] width 151 height 9
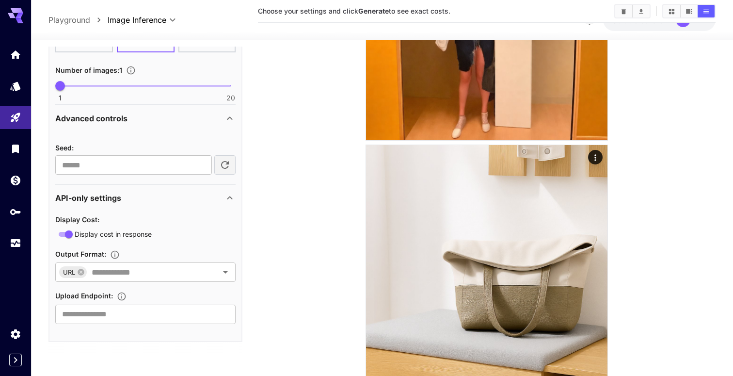
scroll to position [296, 0]
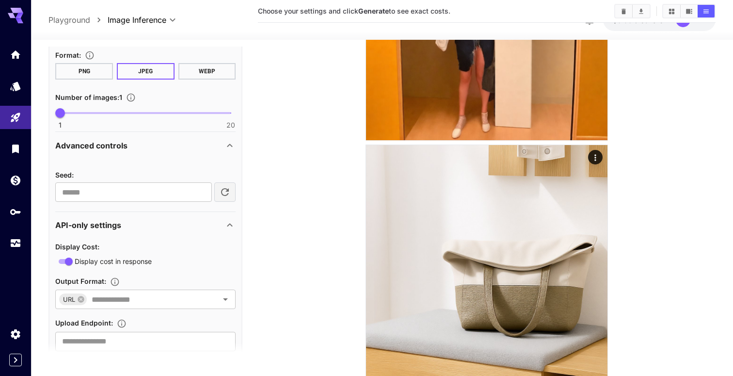
click at [221, 144] on div "Advanced controls" at bounding box center [139, 146] width 169 height 12
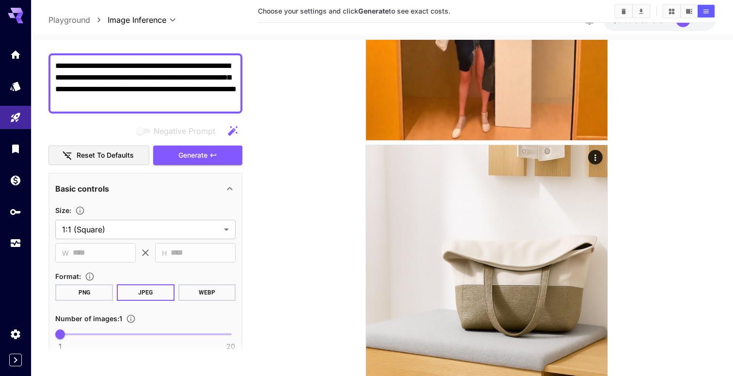
scroll to position [0, 0]
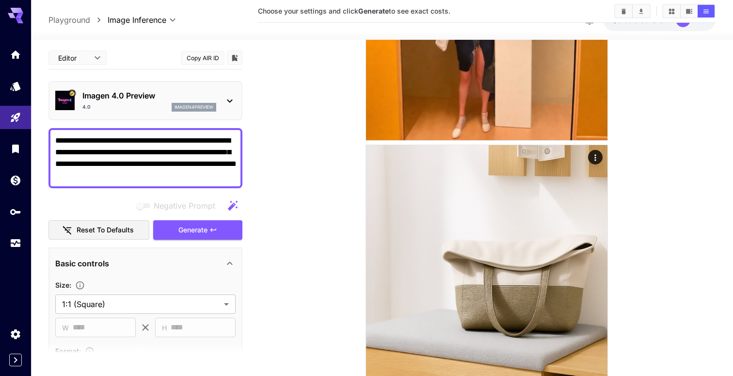
click at [154, 93] on p "Imagen 4.0 Preview" at bounding box center [149, 96] width 134 height 12
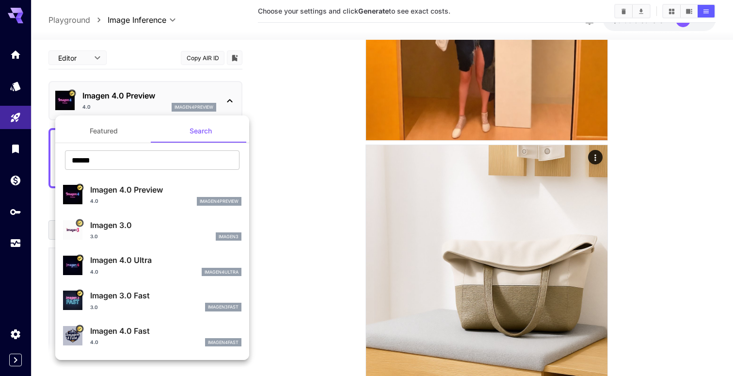
scroll to position [32, 0]
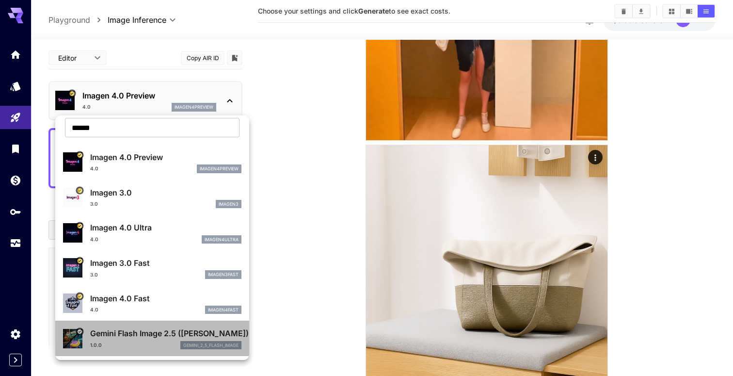
click at [132, 332] on p "Gemini Flash Image 2.5 (Nano Banana)" at bounding box center [165, 333] width 151 height 12
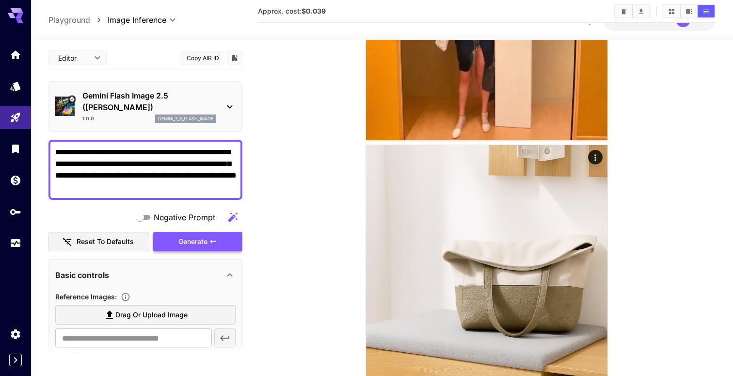
click at [199, 242] on span "Generate" at bounding box center [192, 242] width 29 height 12
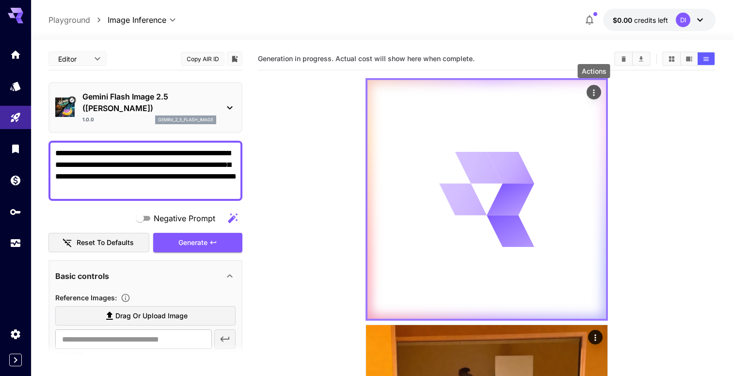
click at [599, 89] on button "Actions" at bounding box center [593, 92] width 15 height 15
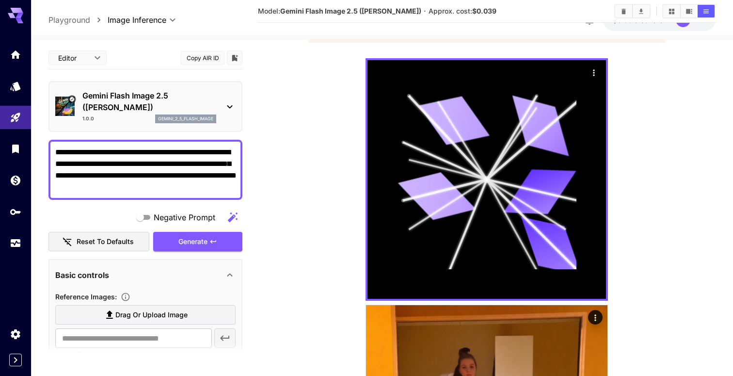
scroll to position [73, 0]
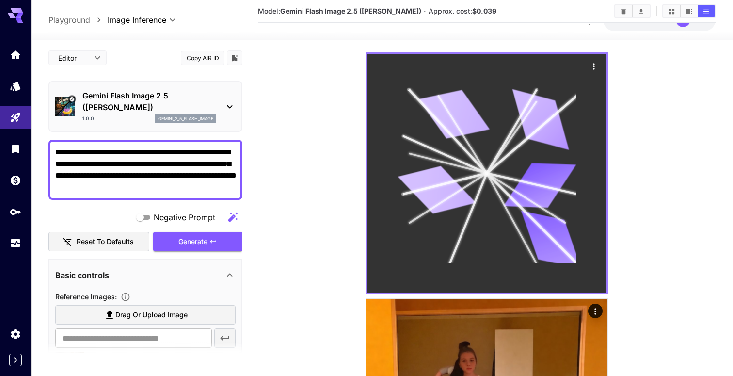
click at [498, 174] on icon at bounding box center [486, 173] width 179 height 179
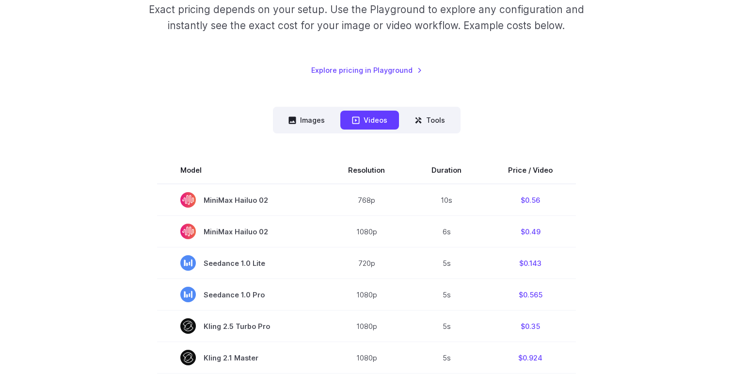
scroll to position [165, 0]
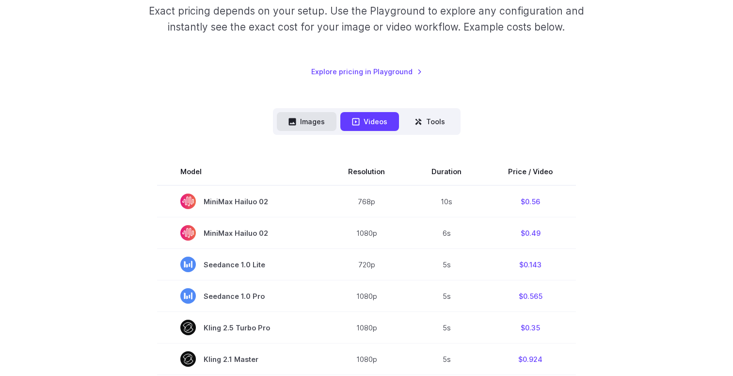
click at [315, 124] on button "Images" at bounding box center [307, 121] width 60 height 19
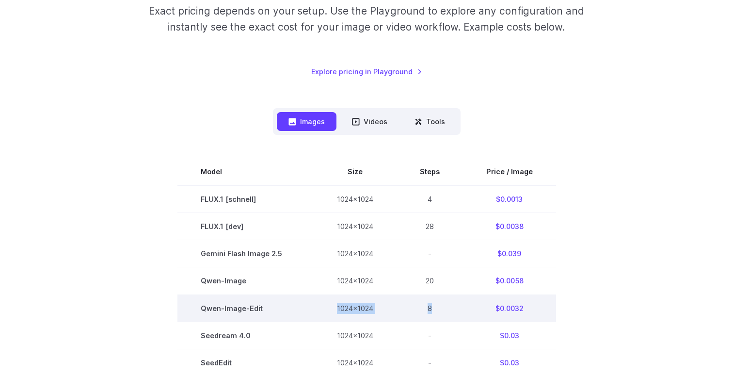
drag, startPoint x: 452, startPoint y: 310, endPoint x: 336, endPoint y: 307, distance: 115.4
click at [336, 307] on tr "[PERSON_NAME]-Image-Edit 1024x1024 8 $0.0032" at bounding box center [366, 307] width 379 height 27
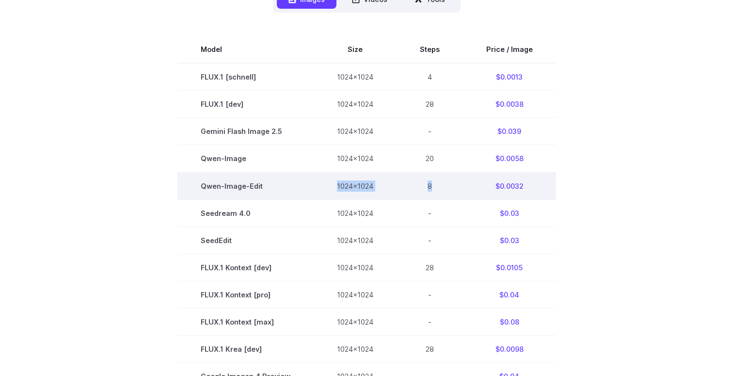
scroll to position [288, 0]
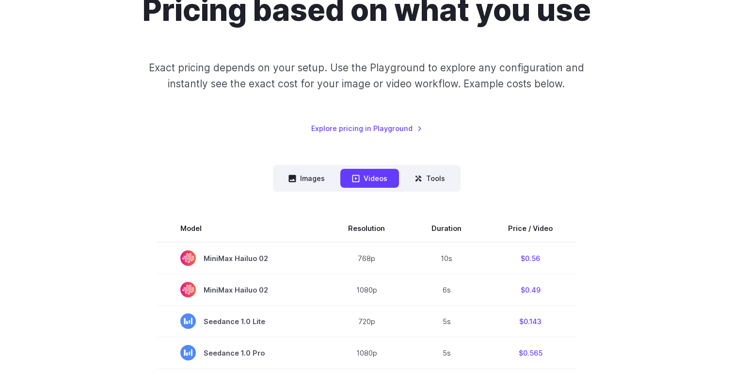
scroll to position [119, 0]
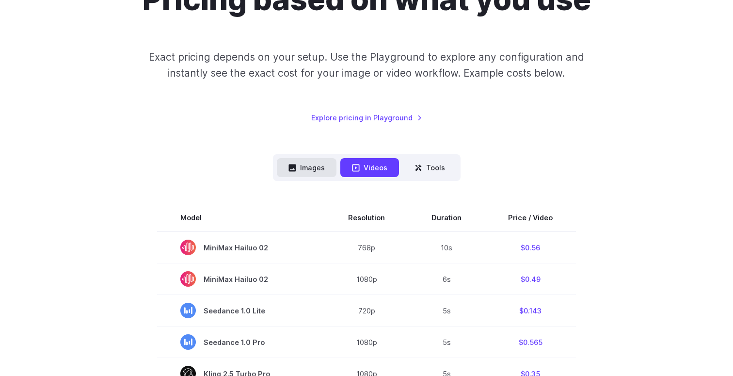
click at [310, 164] on button "Images" at bounding box center [307, 167] width 60 height 19
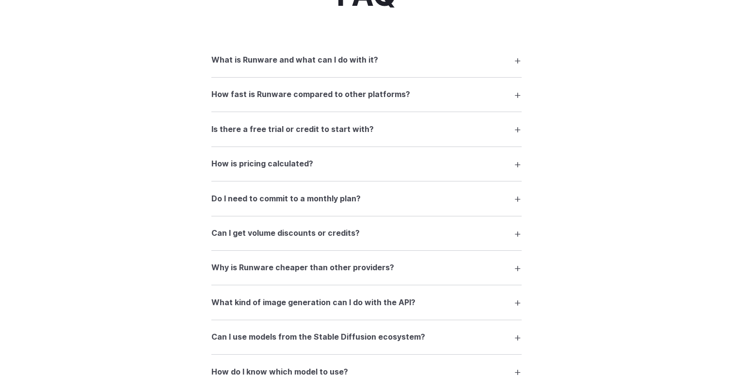
scroll to position [1252, 0]
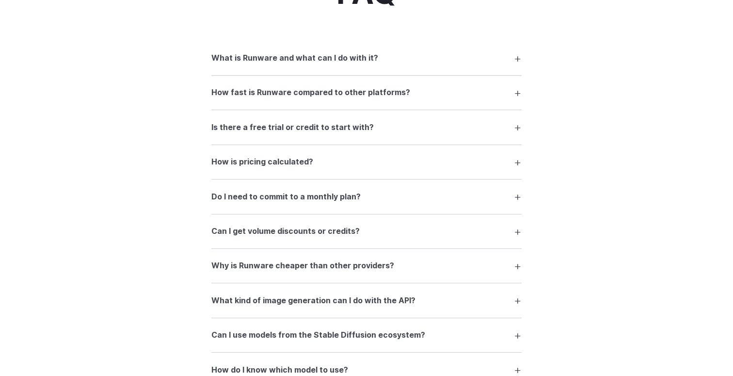
click at [404, 65] on summary "What is Runware and what can I do with it?" at bounding box center [366, 58] width 310 height 18
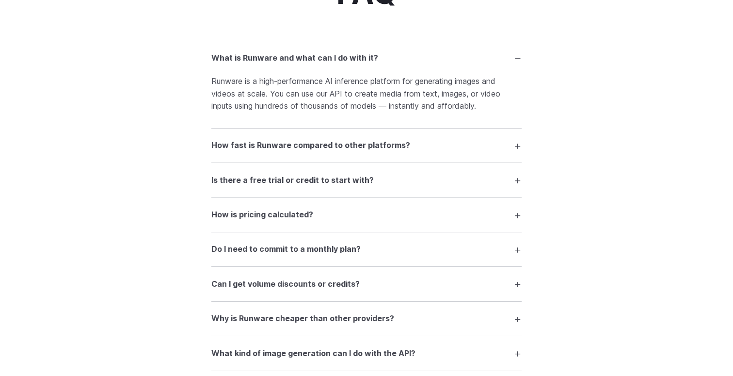
click at [430, 146] on summary "How fast is Runware compared to other platforms?" at bounding box center [366, 145] width 310 height 18
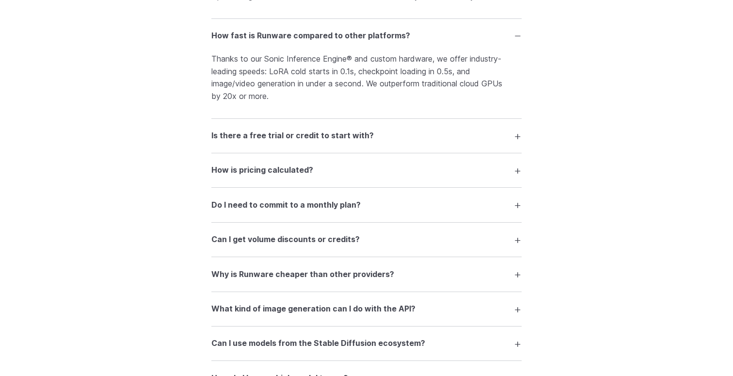
scroll to position [1380, 0]
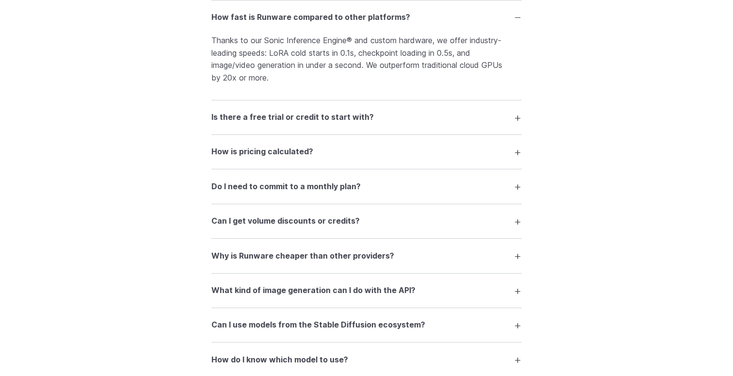
click at [402, 195] on summary "Do I need to commit to a monthly plan?" at bounding box center [366, 186] width 310 height 18
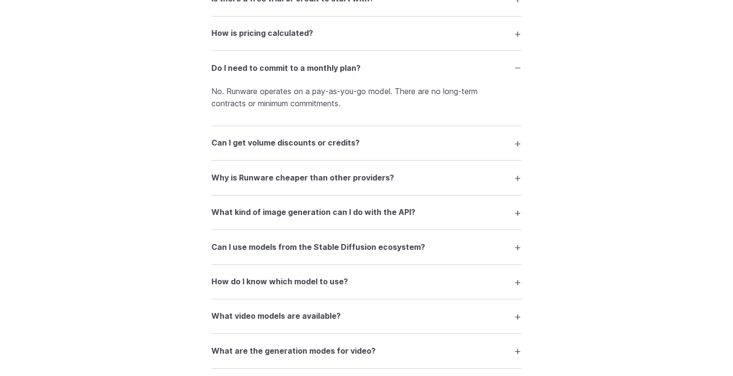
scroll to position [1504, 0]
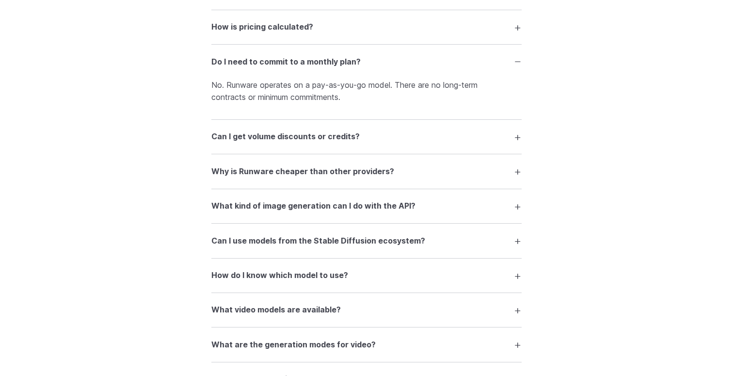
click at [401, 180] on summary "Why is Runware cheaper than other providers?" at bounding box center [366, 171] width 310 height 18
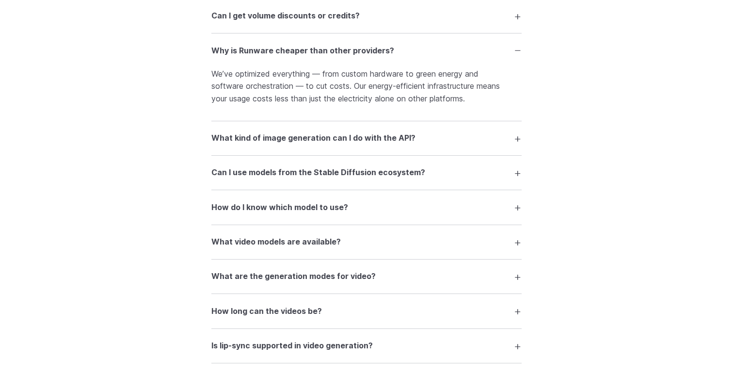
scroll to position [1629, 0]
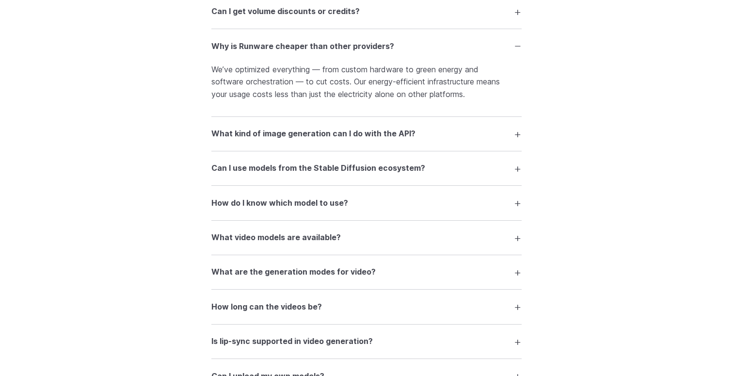
click at [404, 140] on h3 "What kind of image generation can I do with the API?" at bounding box center [313, 133] width 204 height 13
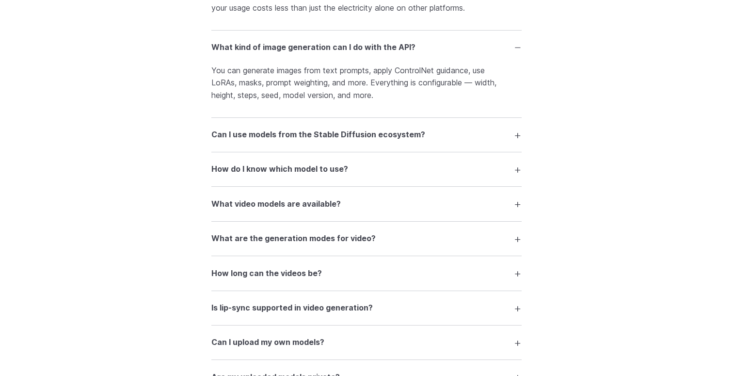
scroll to position [1743, 0]
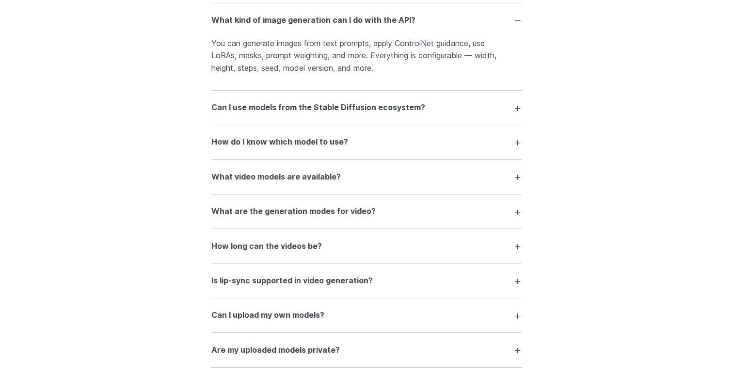
click at [404, 117] on summary "Can I use models from the Stable Diffusion ecosystem?" at bounding box center [366, 107] width 310 height 18
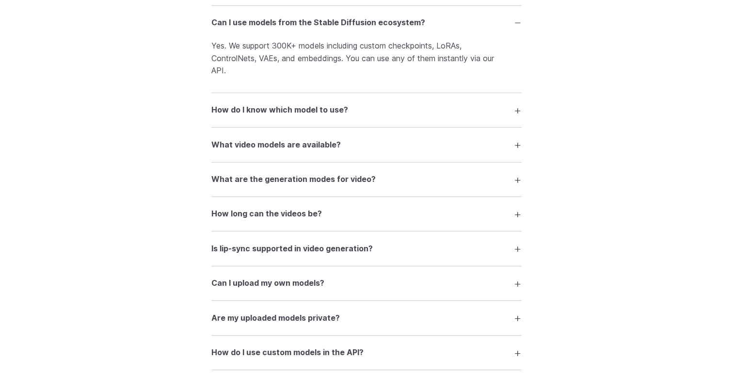
scroll to position [1829, 0]
click at [364, 118] on summary "How do I know which model to use?" at bounding box center [366, 109] width 310 height 18
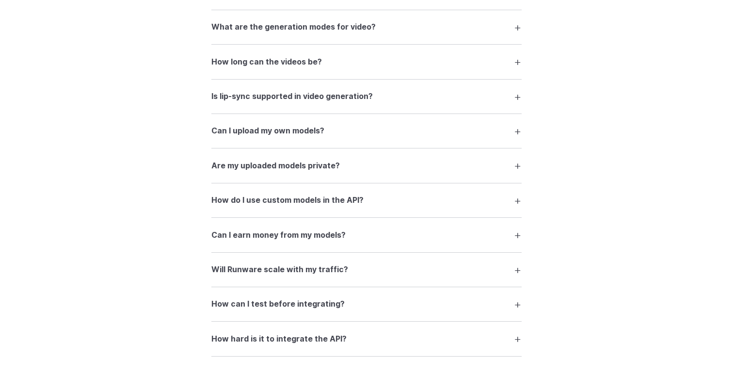
scroll to position [2025, 0]
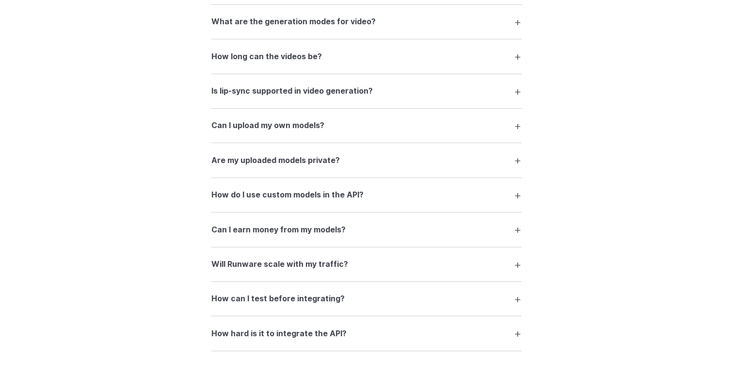
click at [348, 133] on summary "Can I upload my own models?" at bounding box center [366, 125] width 310 height 18
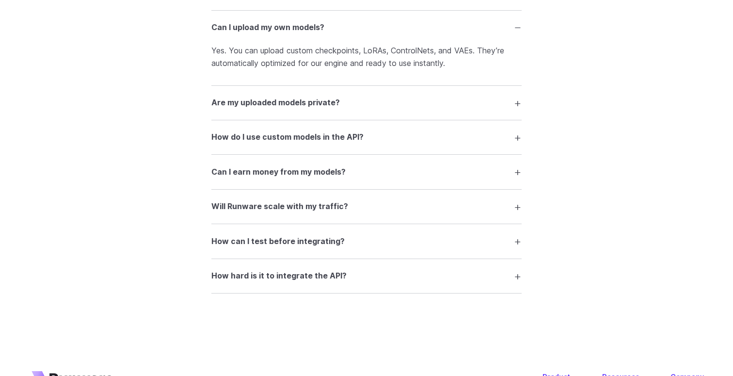
scroll to position [2123, 0]
click at [339, 112] on summary "Are my uploaded models private?" at bounding box center [366, 103] width 310 height 18
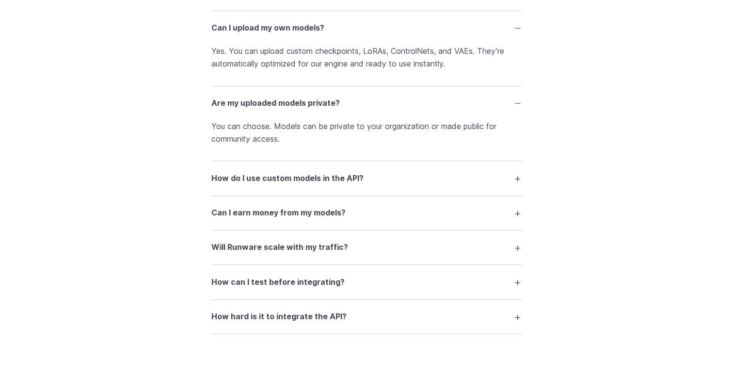
click at [357, 185] on h3 "How do I use custom models in the API?" at bounding box center [287, 178] width 152 height 13
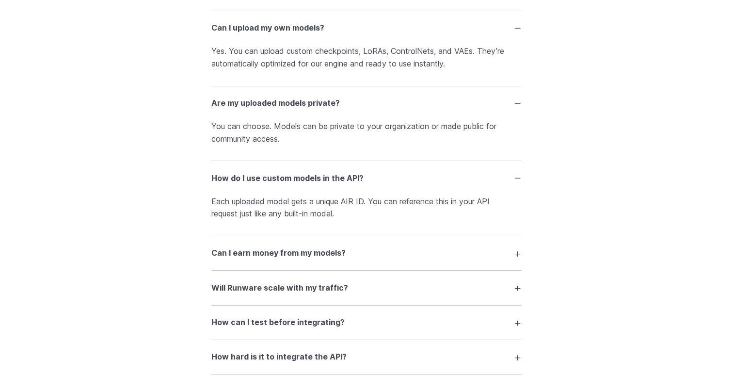
scroll to position [2197, 0]
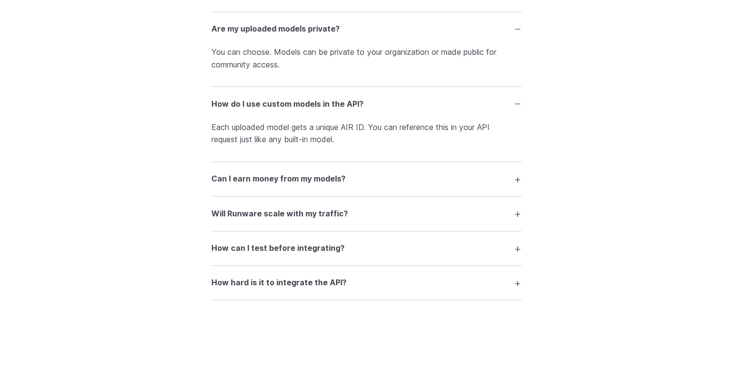
click at [371, 188] on summary "Can I earn money from my models?" at bounding box center [366, 179] width 310 height 18
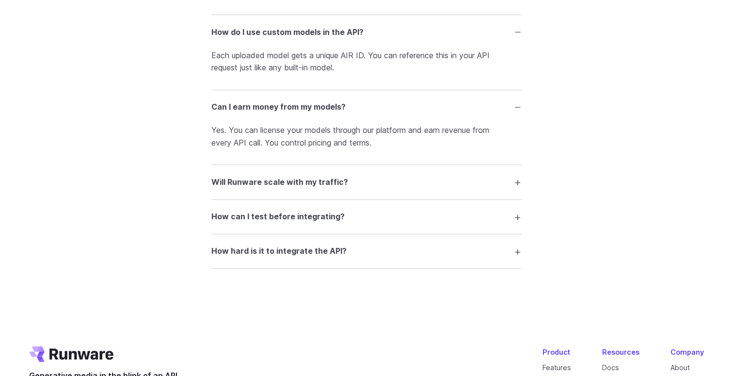
scroll to position [2269, 0]
click at [358, 190] on summary "Will Runware scale with my traffic?" at bounding box center [366, 181] width 310 height 18
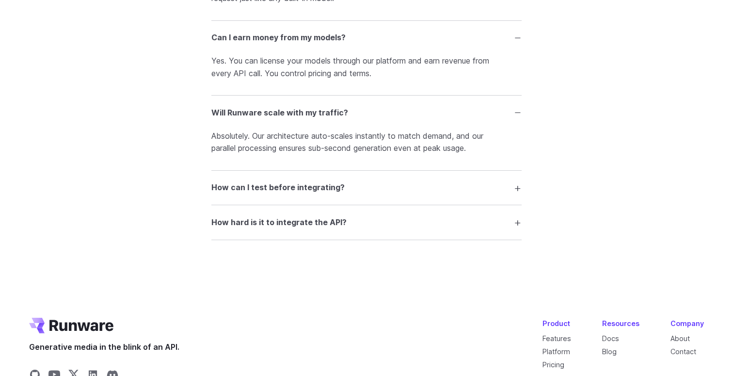
scroll to position [2337, 0]
click at [364, 195] on summary "How can I test before integrating?" at bounding box center [366, 188] width 310 height 18
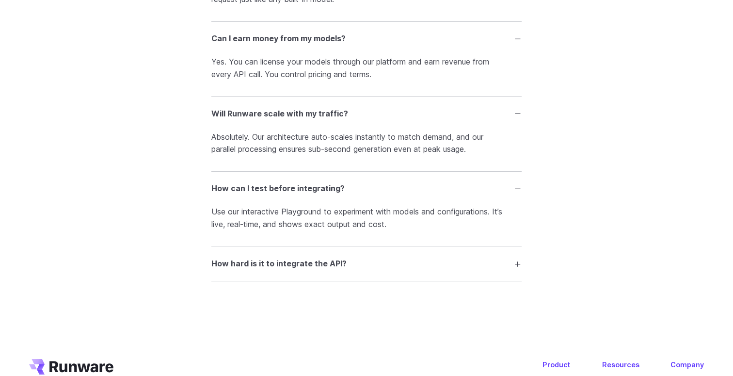
click at [385, 270] on summary "How hard is it to integrate the API?" at bounding box center [366, 263] width 310 height 18
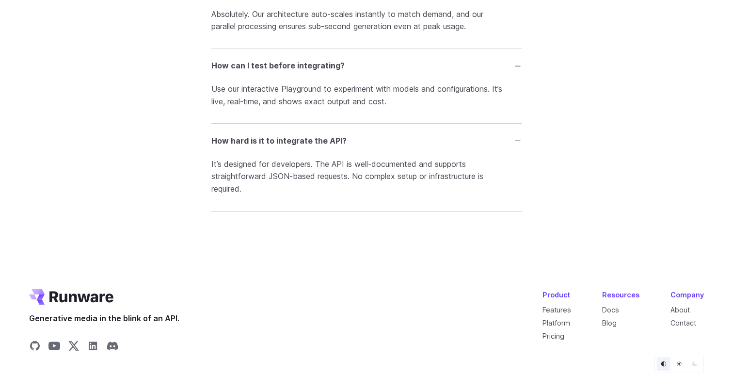
scroll to position [2461, 0]
